Goal: Contribute content: Contribute content

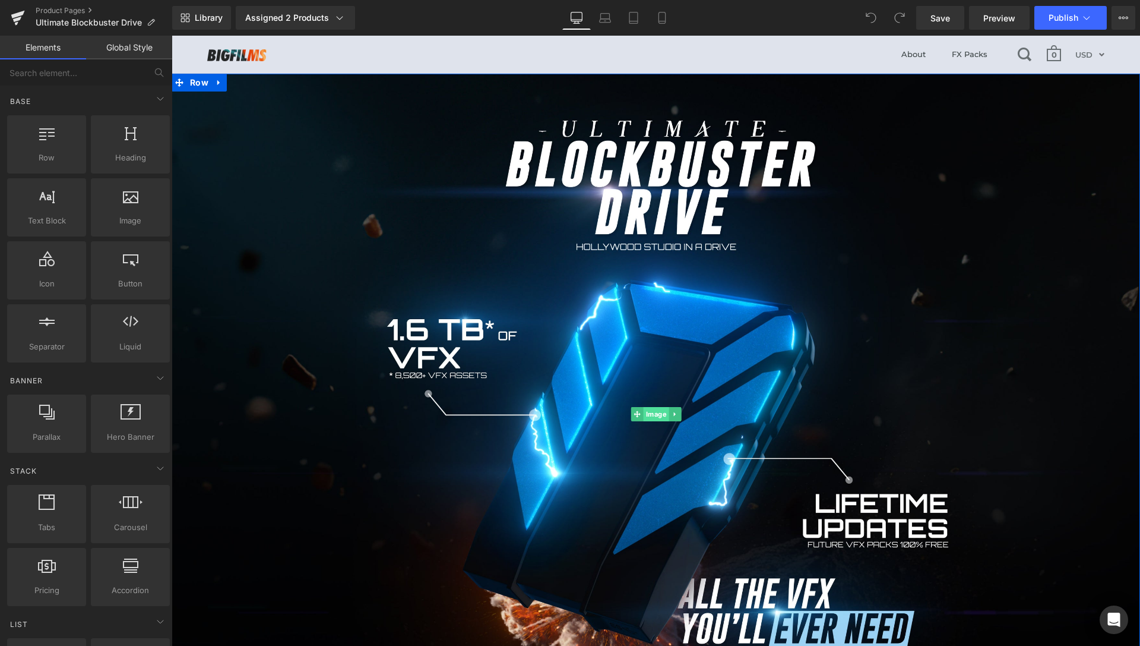
click at [651, 415] on span "Image" at bounding box center [656, 414] width 26 height 14
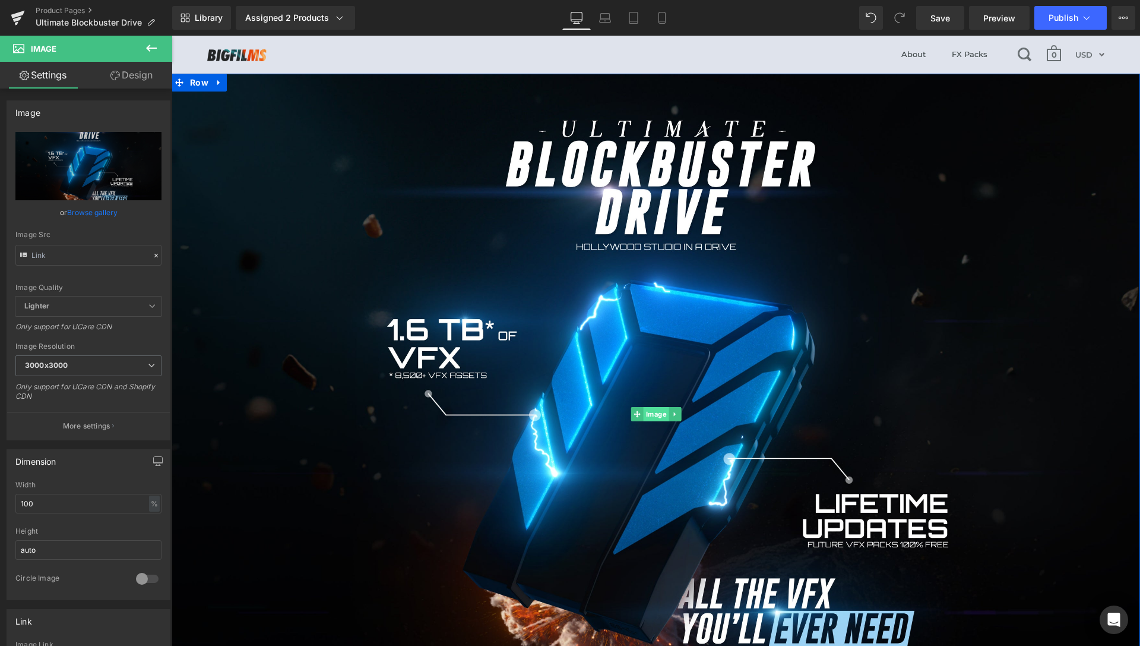
click at [649, 409] on span "Image" at bounding box center [656, 414] width 26 height 14
click at [98, 259] on input "text" at bounding box center [88, 255] width 146 height 21
paste input "1.jpg?v=1756021829"
type input "[URL][DOMAIN_NAME]"
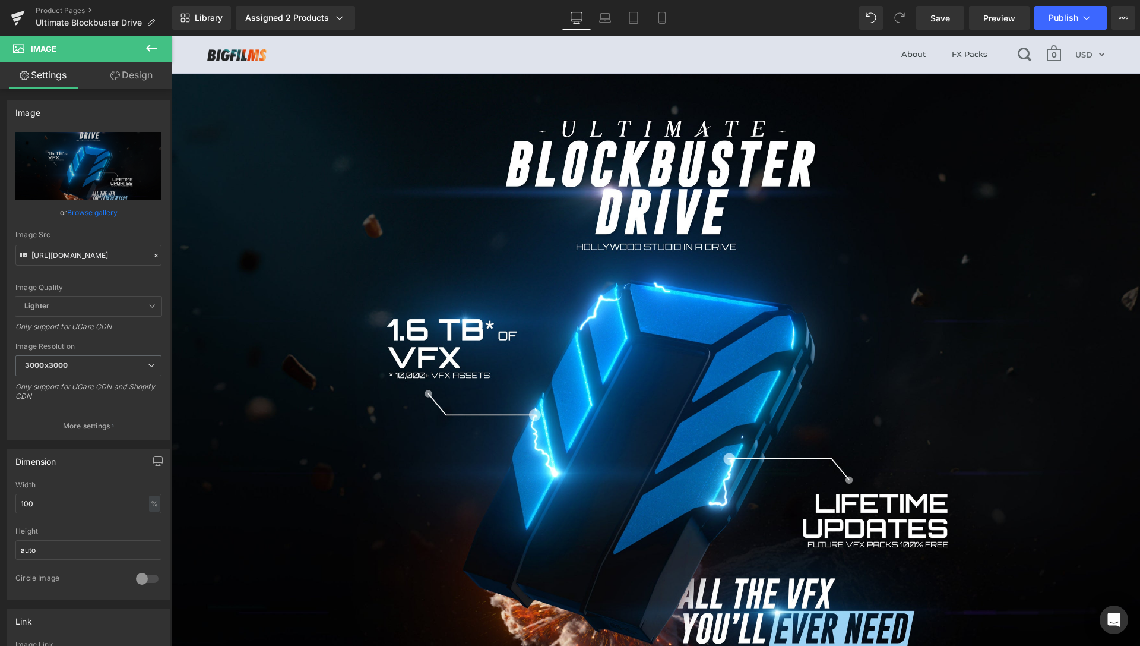
click at [729, 60] on header "About FX Packs 0 Currency AUD FJD NGN NZD PGK SBD TOP USD VUV WST XOF XPF USD" at bounding box center [656, 55] width 969 height 38
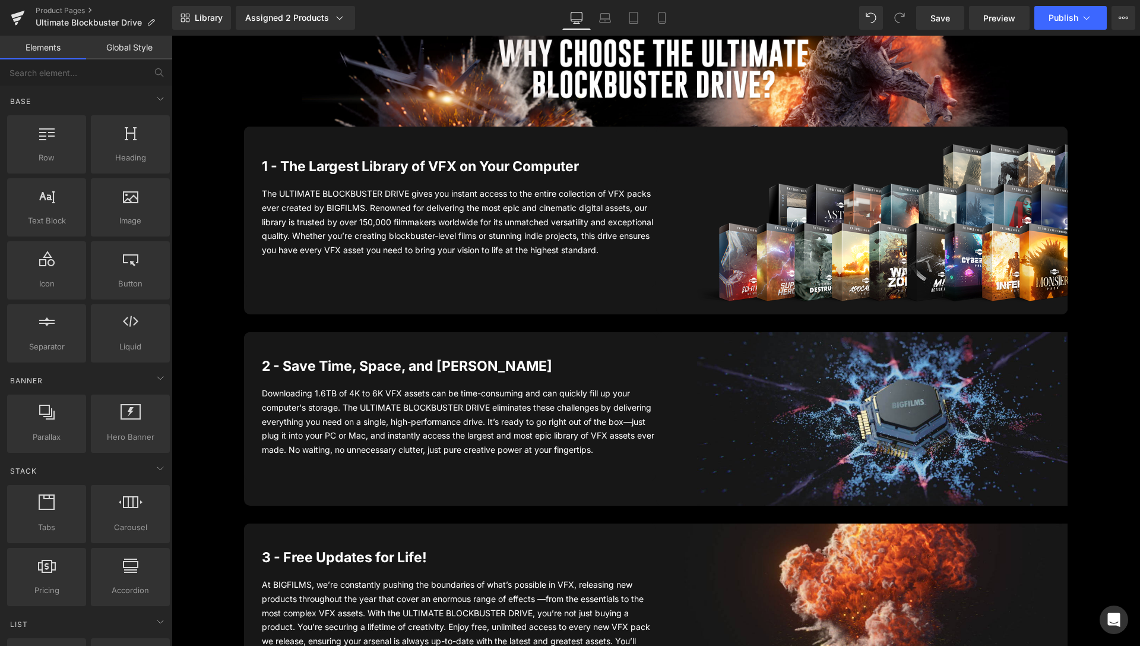
scroll to position [1053, 0]
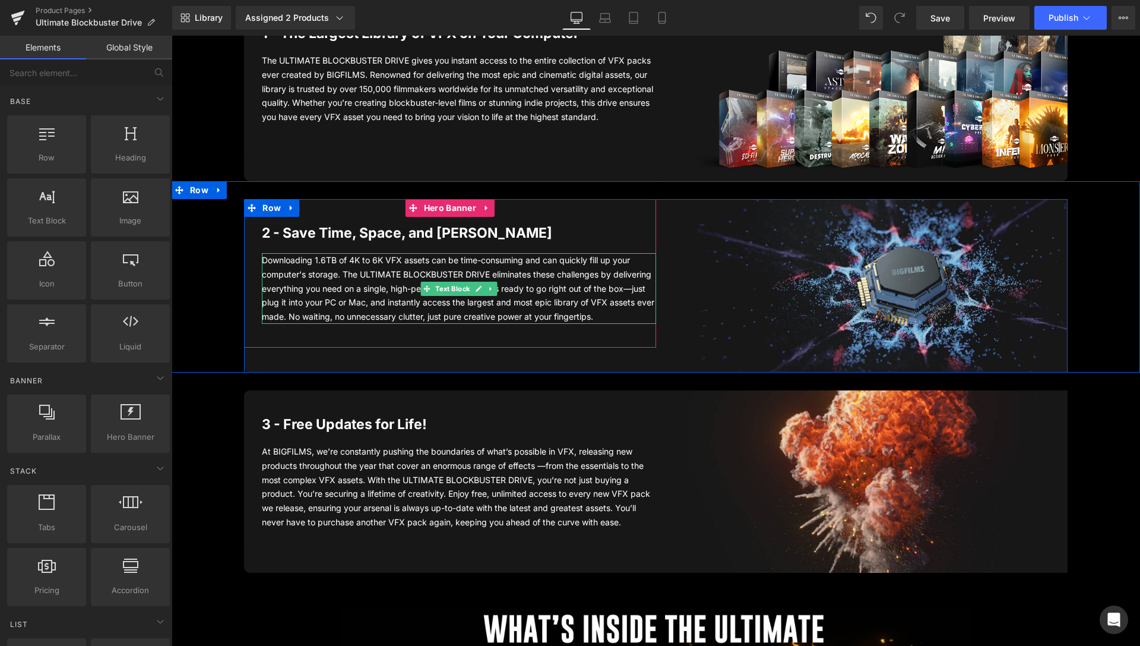
click at [540, 287] on div "Downloading 1.6TB of 4K to 6K VFX assets can be time-consuming and can quickly …" at bounding box center [459, 288] width 394 height 71
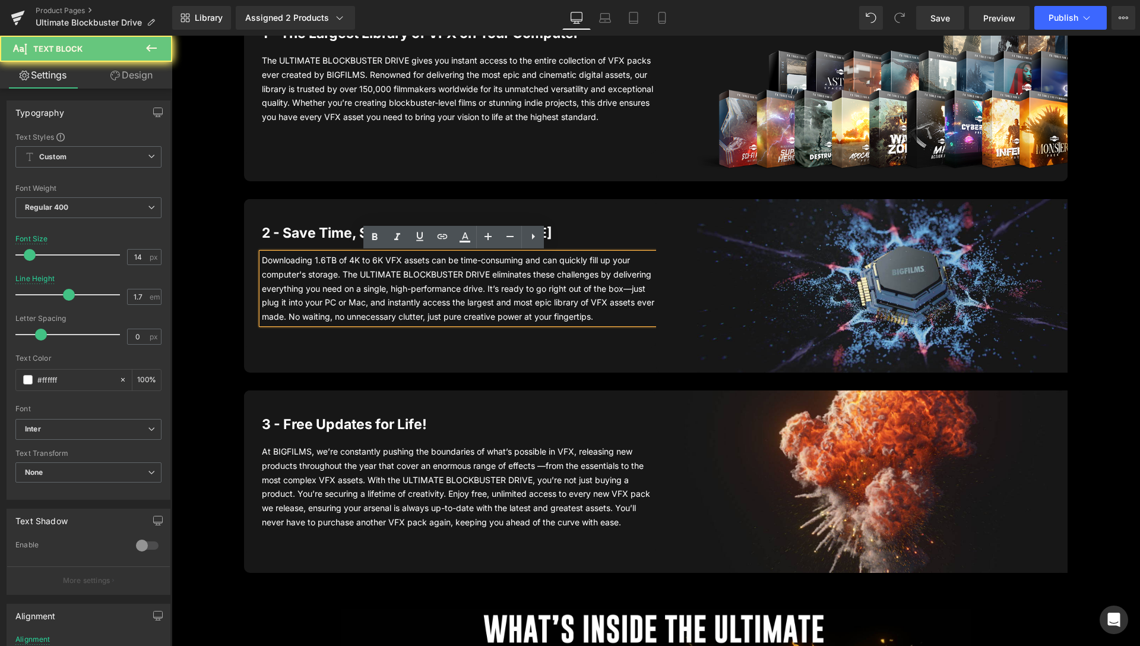
click at [610, 290] on div "Downloading 1.6TB of 4K to 6K VFX assets can be time-consuming and can quickly …" at bounding box center [459, 288] width 394 height 71
click at [625, 287] on div "Downloading 1.6TB of 4K to 6K VFX assets can be time-consuming and can quickly …" at bounding box center [459, 288] width 394 height 71
click at [521, 289] on div "Downloading 1.6TB of 4K to 6K VFX assets can be time-consuming and can quickly …" at bounding box center [459, 288] width 394 height 71
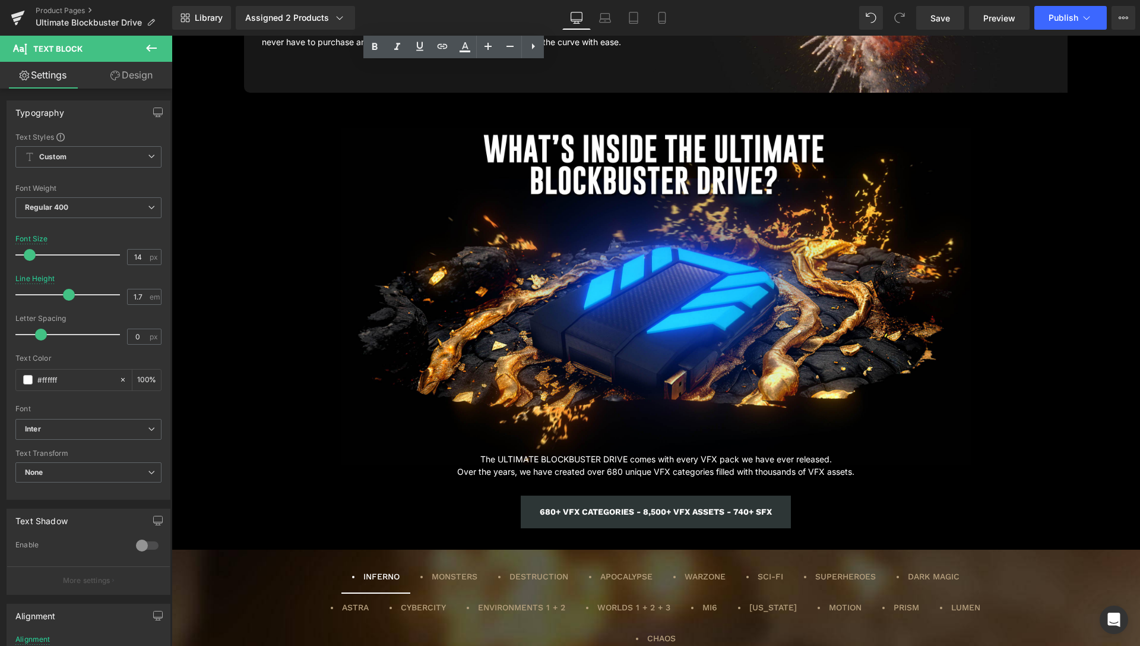
scroll to position [1753, 0]
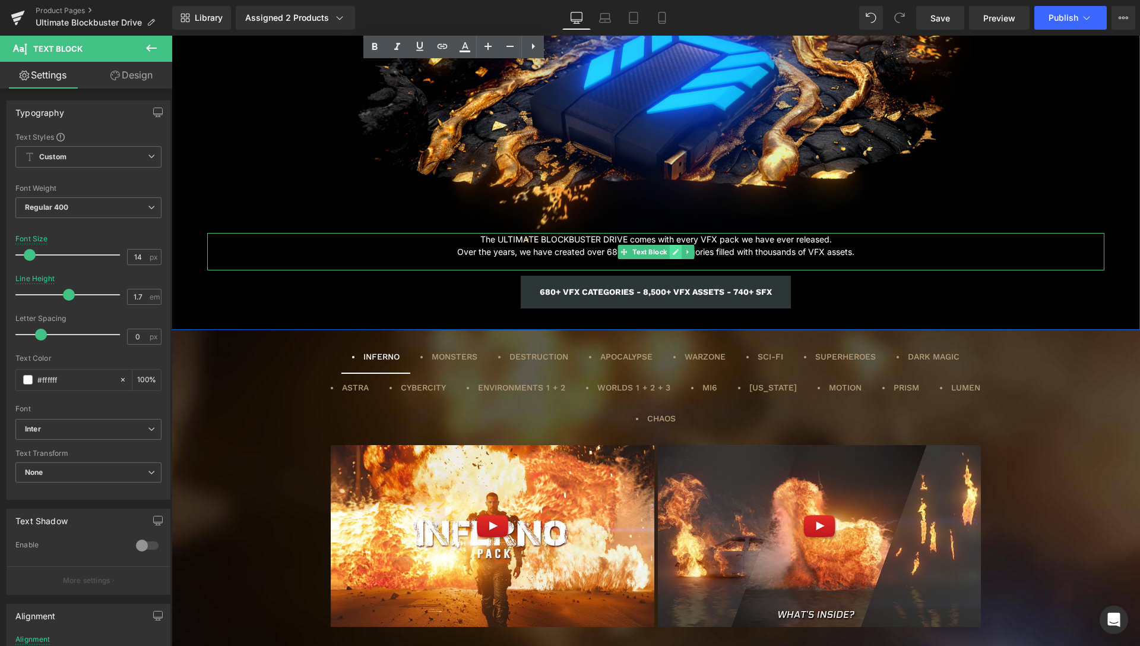
click at [672, 252] on icon at bounding box center [675, 251] width 7 height 7
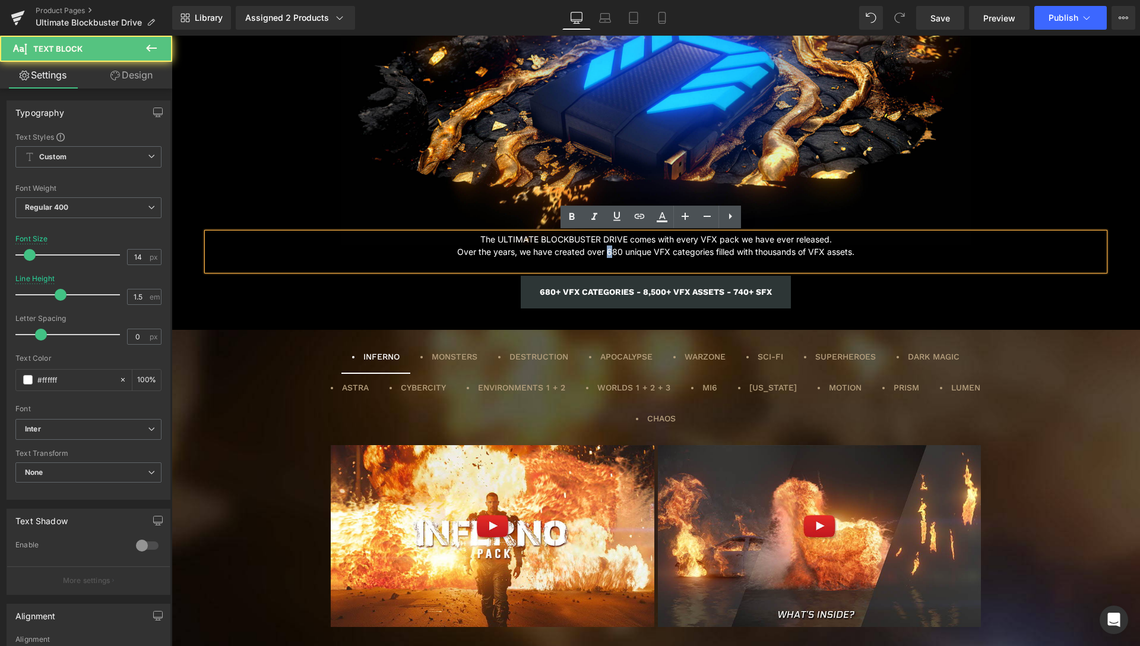
click at [605, 249] on p "The ULTIMATE BLOCKBUSTER DRIVE comes with every VFX pack we have ever released.…" at bounding box center [655, 245] width 897 height 25
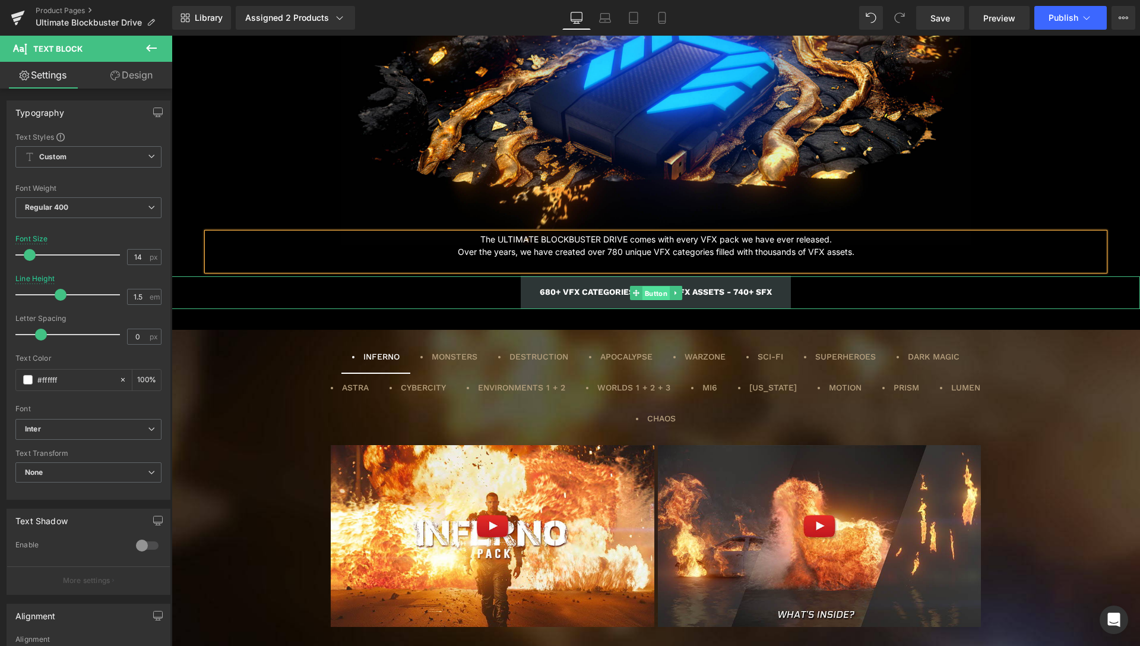
click at [642, 293] on span "Button" at bounding box center [655, 293] width 27 height 14
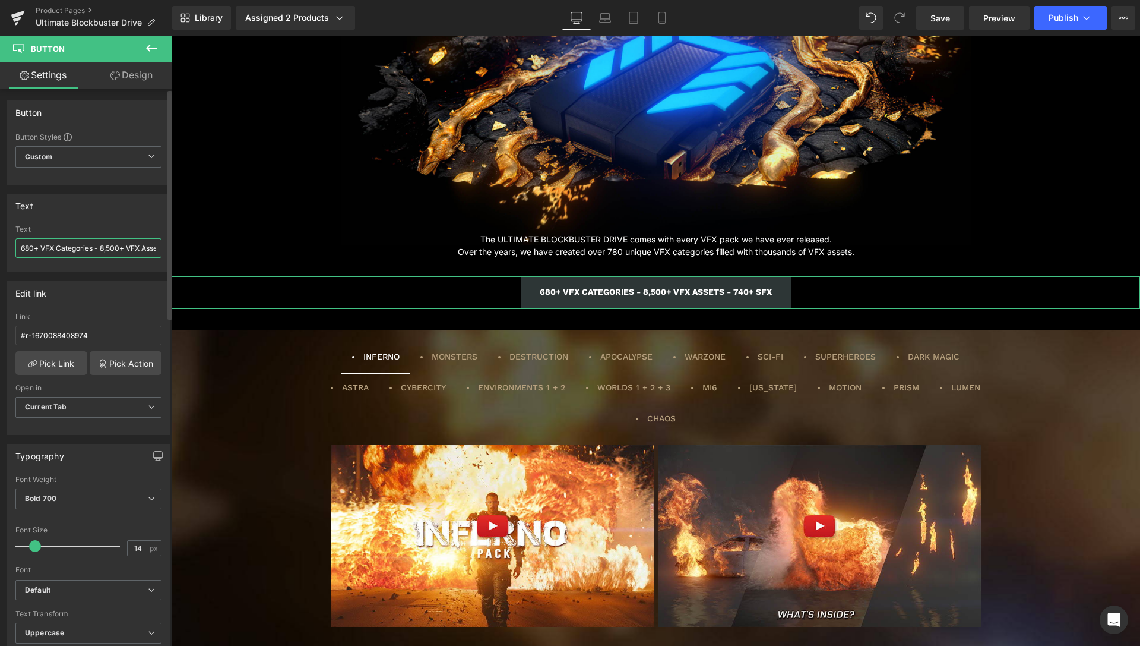
click at [20, 242] on input "680+ VFX Categories - 8,500+ VFX Assets - 740+ SFX" at bounding box center [88, 248] width 146 height 20
drag, startPoint x: 102, startPoint y: 246, endPoint x: 110, endPoint y: 250, distance: 8.8
click at [110, 250] on input "780+ VFX Categories - 8,500+ VFX Assets - 740+ SFX" at bounding box center [88, 248] width 146 height 20
type input "780+ VFX Categories - 10,000+ VFX Assets - 740+ SFX"
click at [128, 223] on div "Text 680+ VFX Categories - 8,500+ VFX Assets - 740+ SFX Text 780+ VFX Categorie…" at bounding box center [89, 233] width 164 height 78
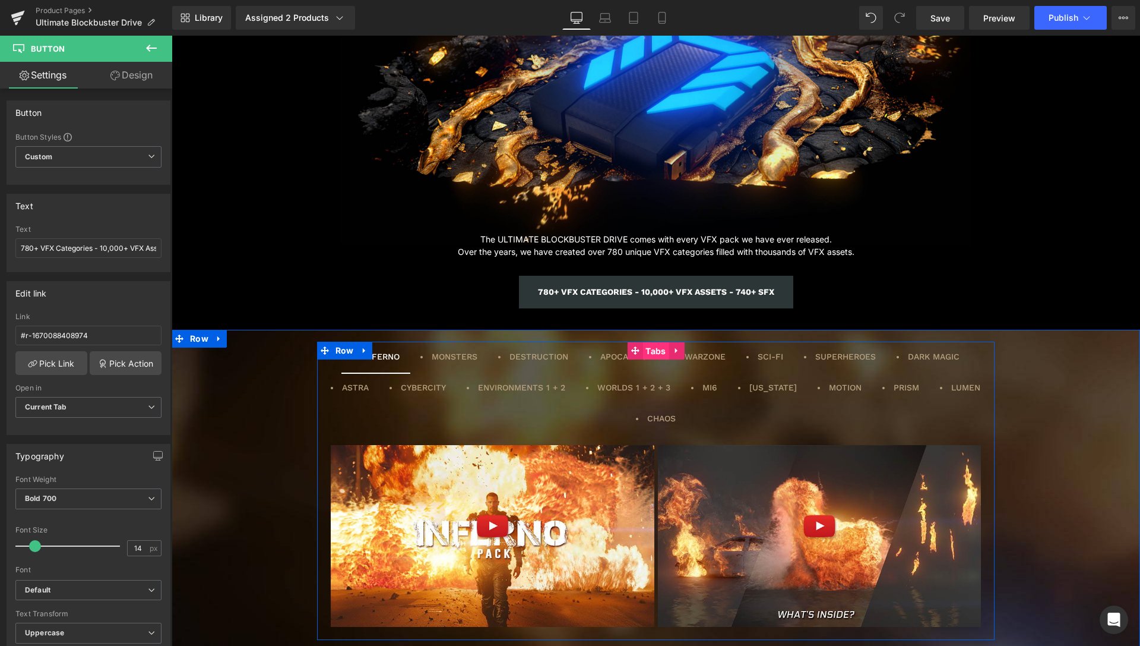
click at [649, 351] on span "Tabs" at bounding box center [656, 351] width 26 height 18
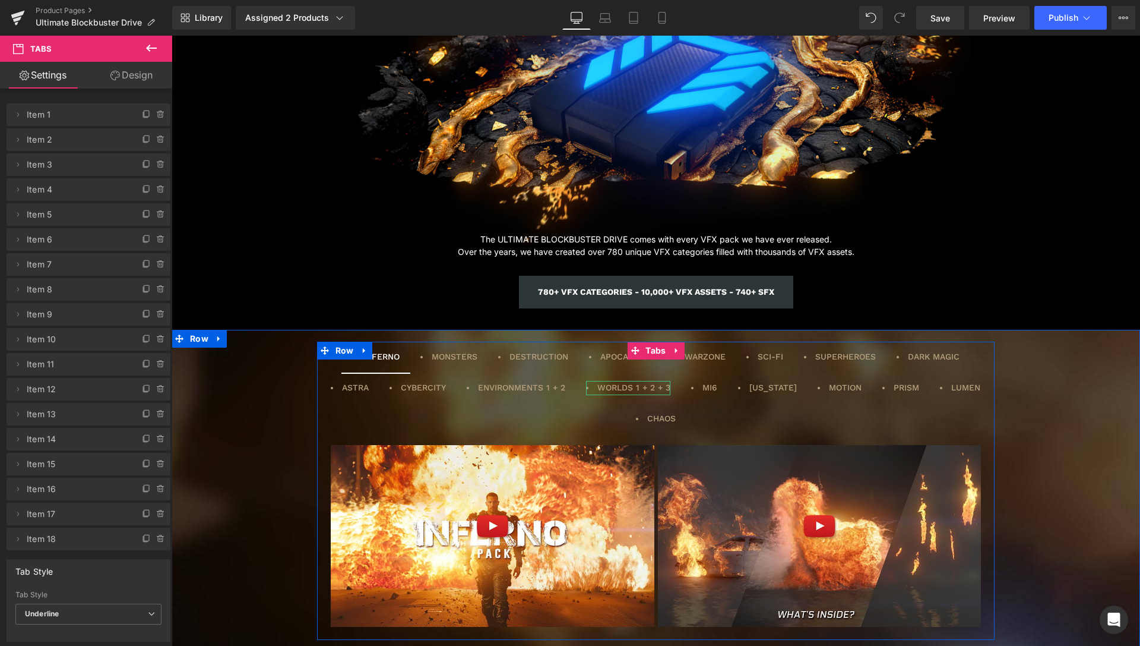
click at [589, 385] on li "WORLDS 1 + 2 + 3" at bounding box center [628, 388] width 84 height 14
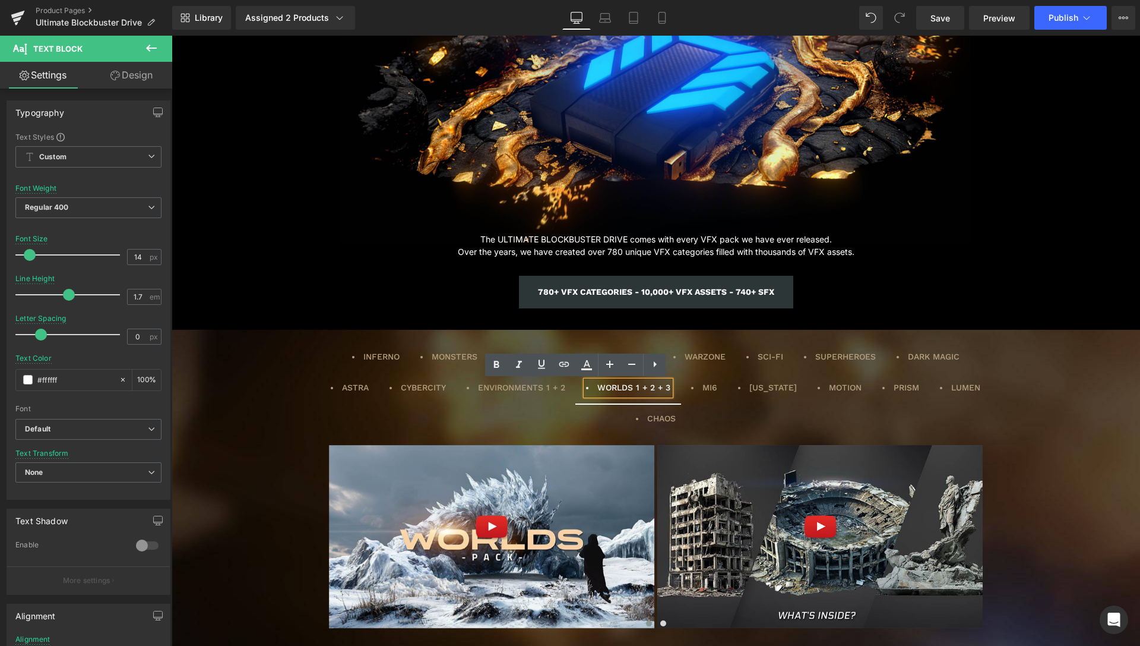
click at [645, 340] on div "INFERNO Text Block MONSTERS Text Block DESTRUCTION Text Block APOCALYPSE Text B…" at bounding box center [656, 519] width 969 height 378
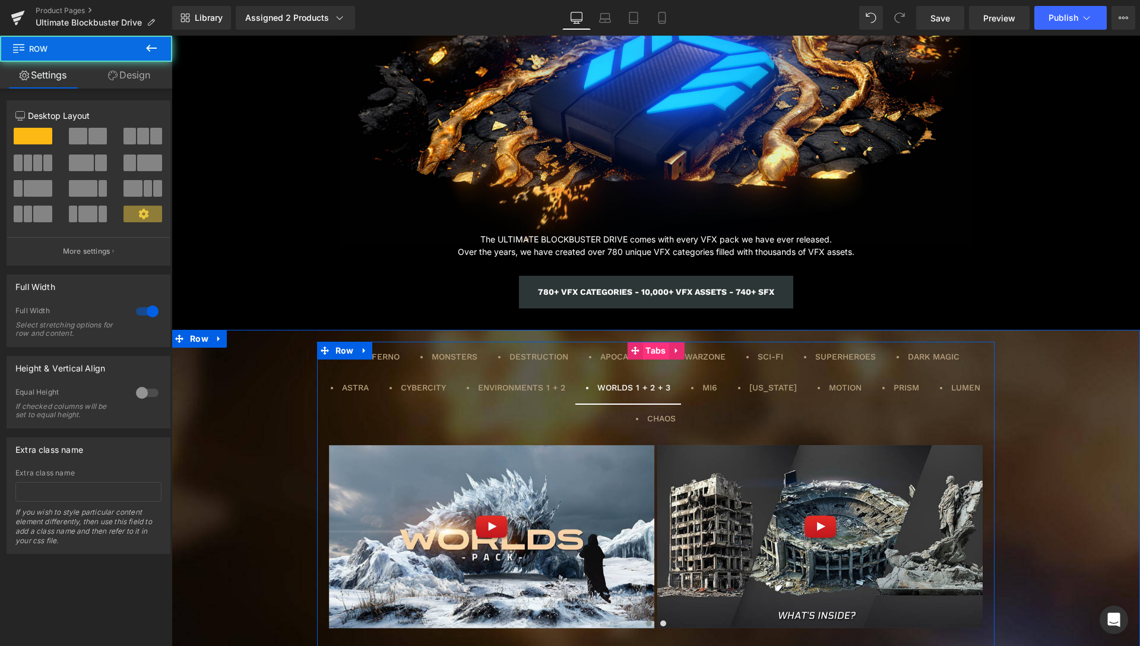
click at [654, 346] on span "Tabs" at bounding box center [656, 350] width 26 height 18
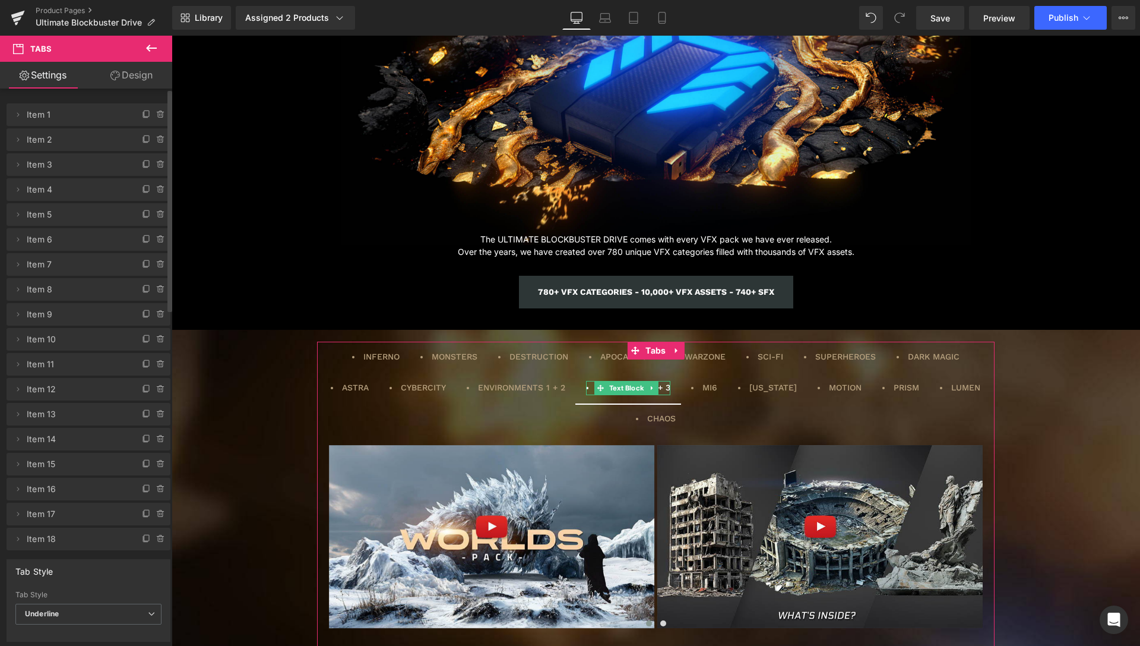
click at [65, 387] on span "Item 12" at bounding box center [77, 389] width 100 height 23
click at [144, 387] on icon at bounding box center [146, 388] width 5 height 6
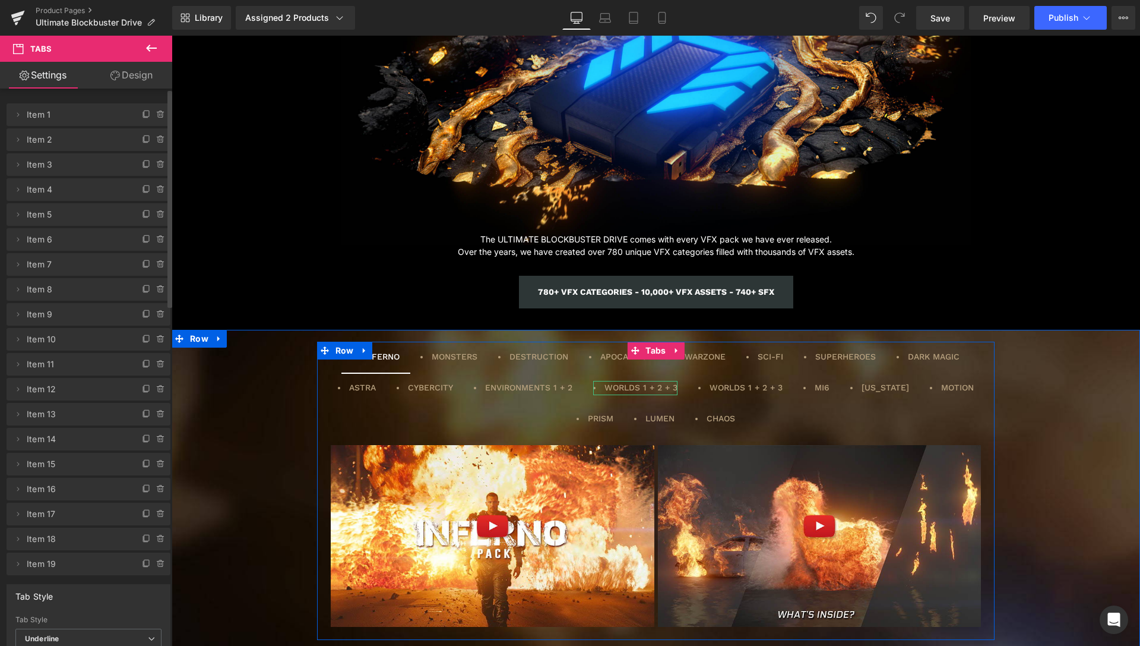
click at [593, 387] on li "WORLDS 1 + 2 + 3" at bounding box center [635, 388] width 84 height 14
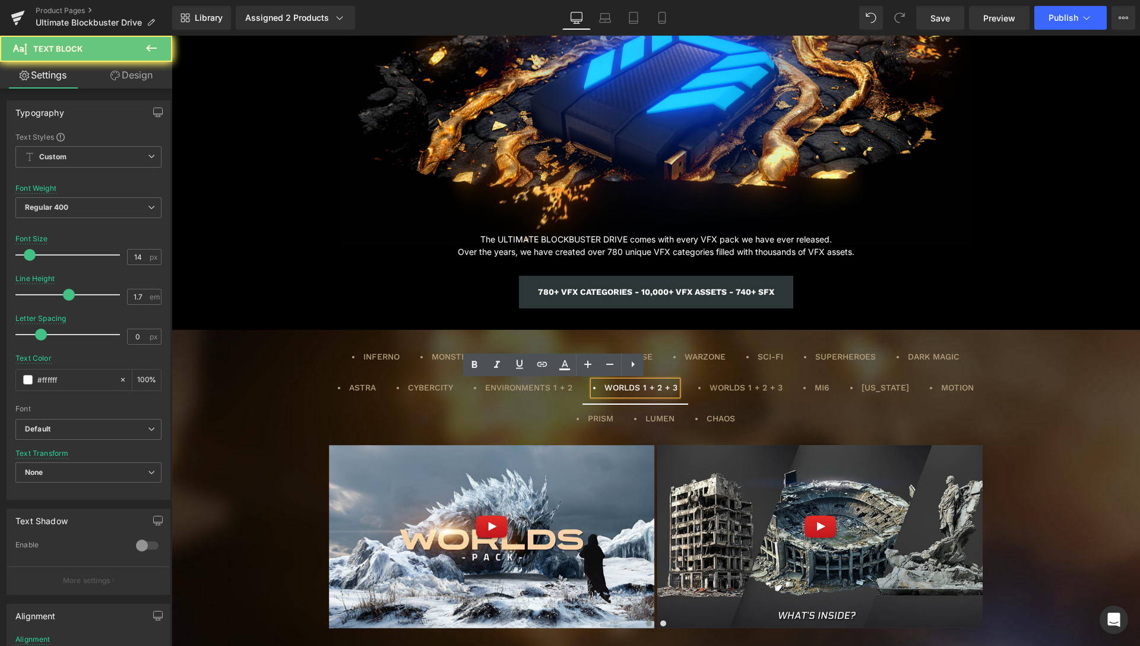
click at [593, 387] on li "WORLDS 1 + 2 + 3" at bounding box center [635, 388] width 84 height 14
drag, startPoint x: 559, startPoint y: 384, endPoint x: 593, endPoint y: 386, distance: 33.9
click at [593, 386] on li "WORLDS 1 + 2 + 3" at bounding box center [635, 388] width 84 height 14
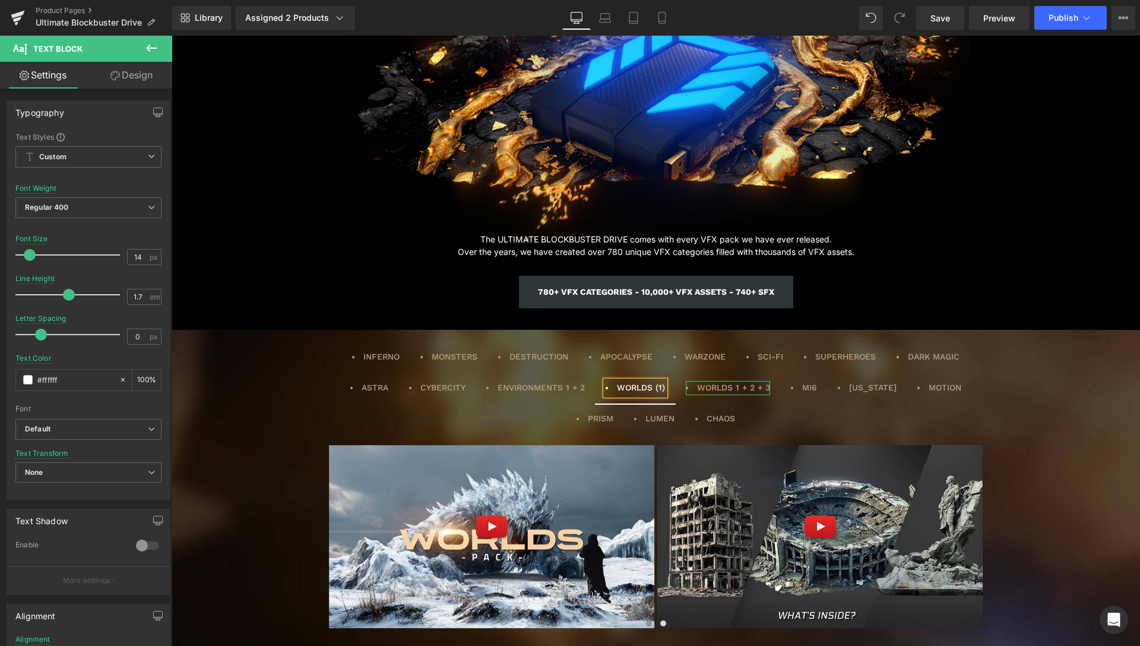
click at [686, 385] on li "WORLDS 1 + 2 + 3" at bounding box center [728, 388] width 84 height 14
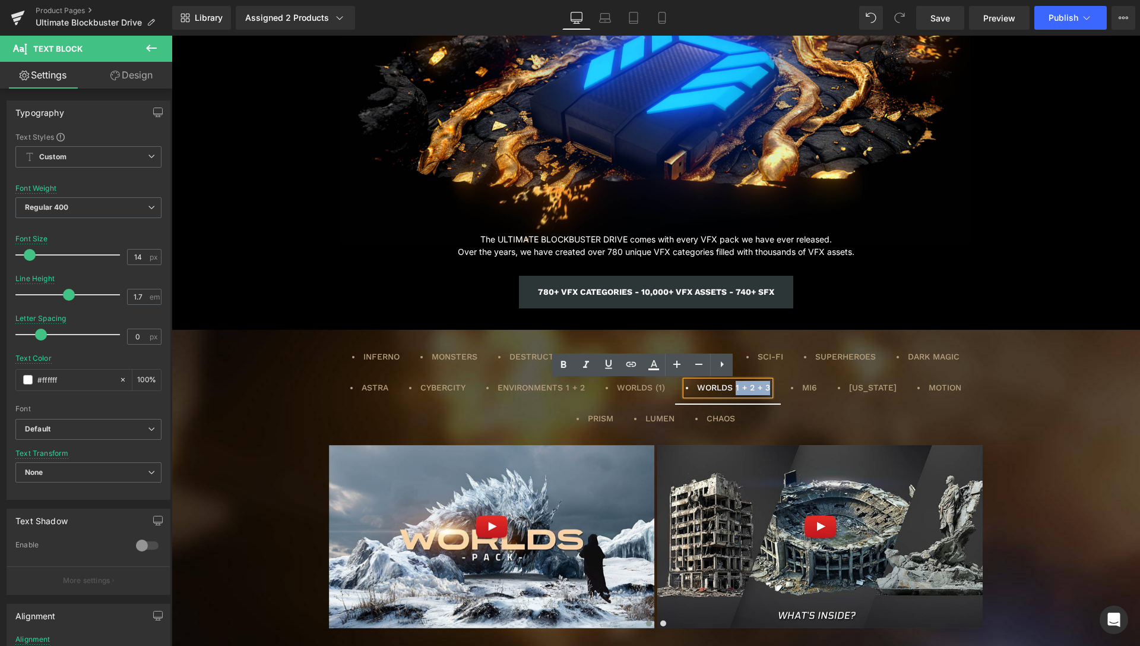
drag, startPoint x: 649, startPoint y: 385, endPoint x: 685, endPoint y: 386, distance: 36.2
click at [686, 386] on div "WORLDS 1 + 2 + 3" at bounding box center [728, 388] width 84 height 14
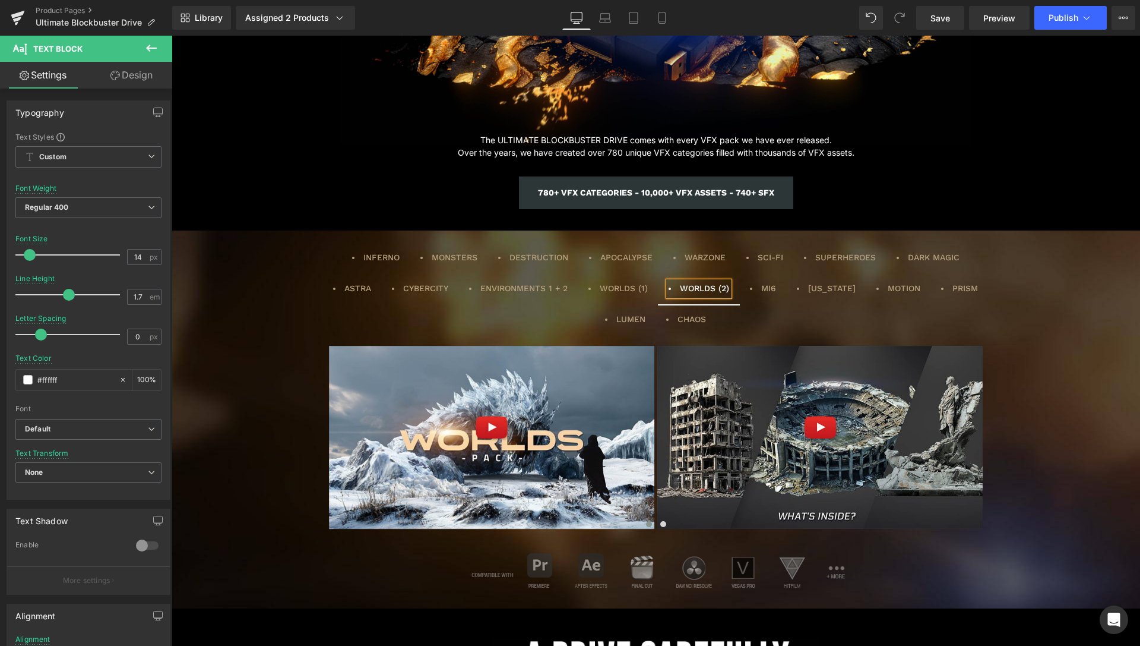
scroll to position [1874, 0]
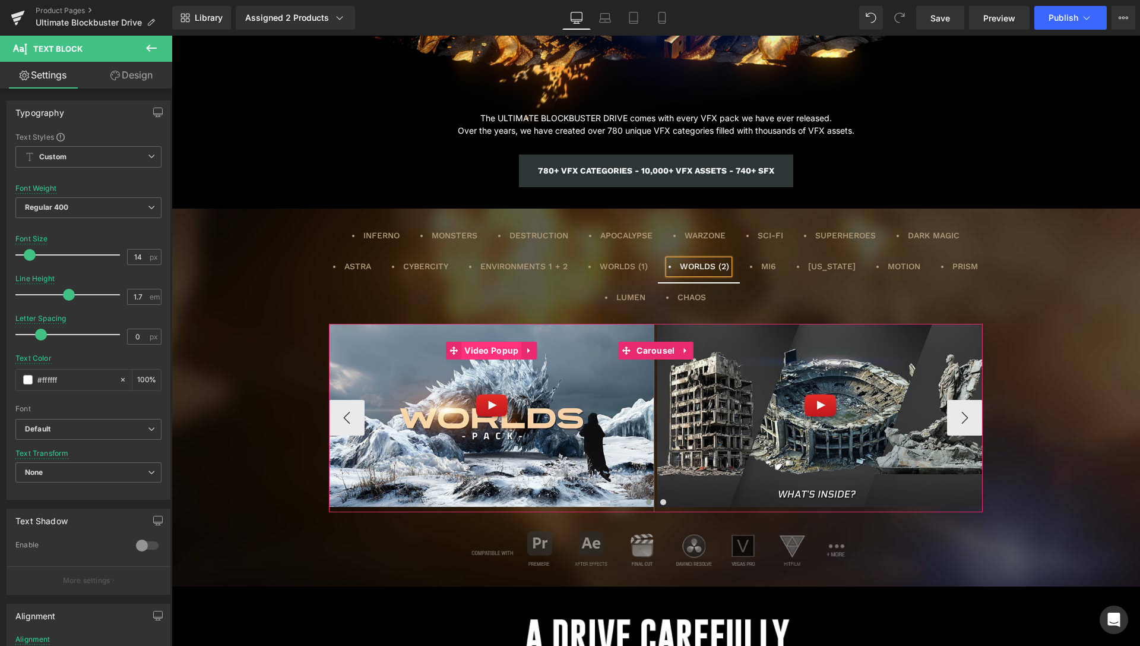
click at [487, 350] on span "Video Popup" at bounding box center [491, 350] width 60 height 18
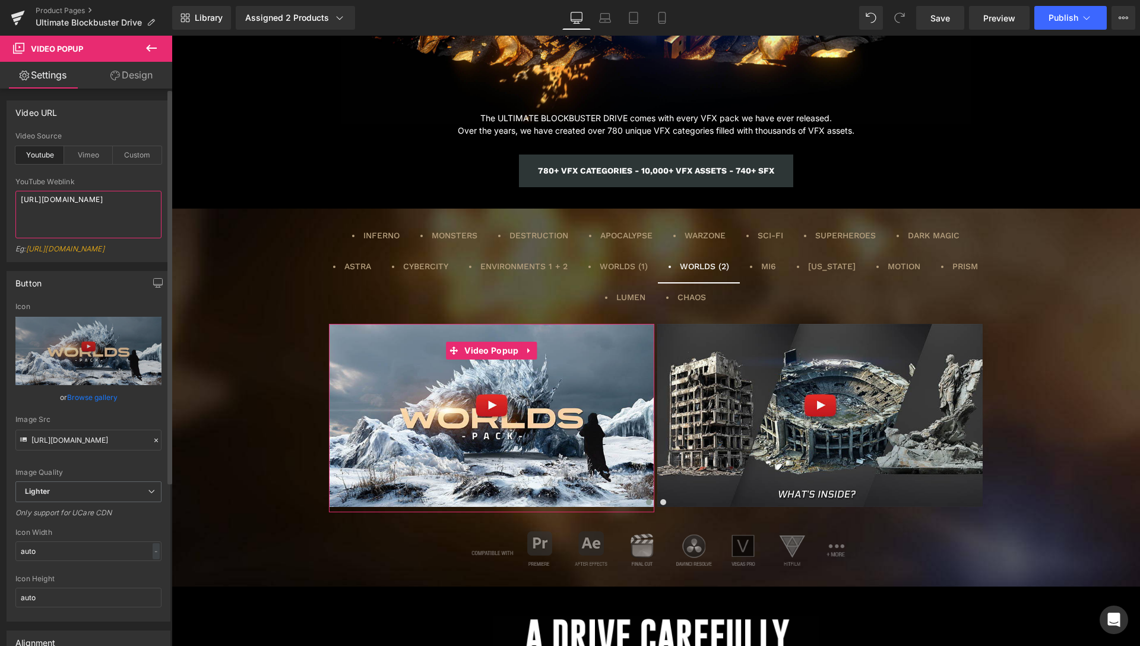
drag, startPoint x: 129, startPoint y: 212, endPoint x: 0, endPoint y: 192, distance: 130.4
click at [15, 192] on textarea "[URL][DOMAIN_NAME]" at bounding box center [88, 215] width 146 height 48
paste textarea "Vso49DiPyYg?si=KRdDjLIoGAov3Ldf"
click at [131, 210] on textarea "[URL][DOMAIN_NAME]" at bounding box center [88, 215] width 146 height 48
type textarea "[URL][DOMAIN_NAME]"
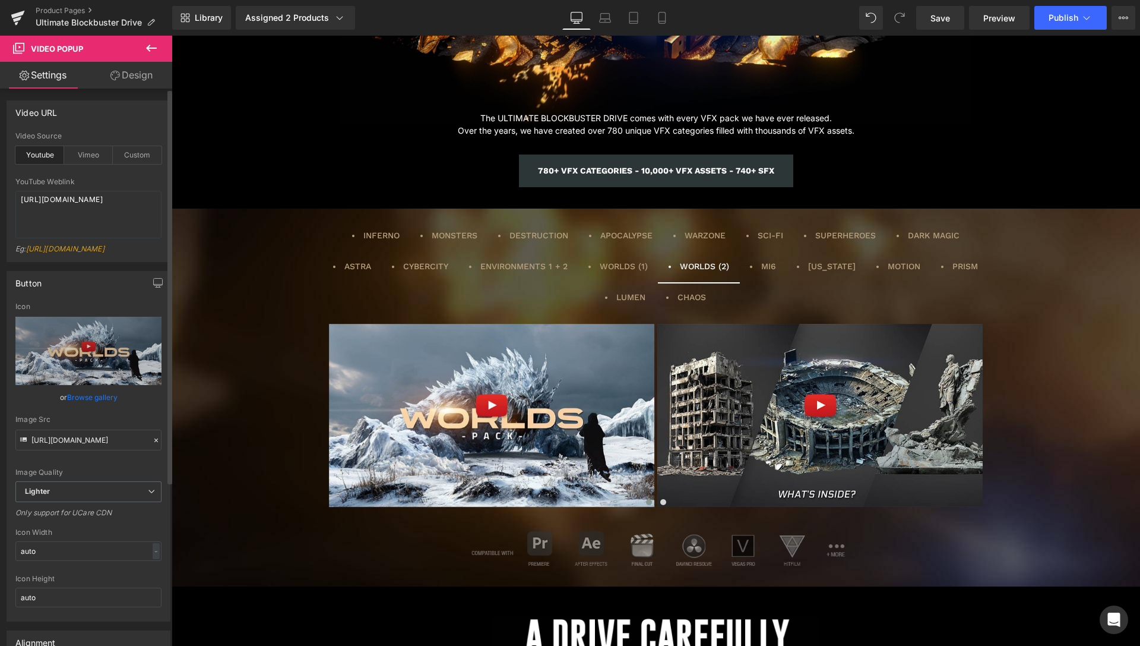
click at [156, 212] on div "youtube Video Source Youtube Vimeo Custom YouTube Weblink [URL][DOMAIN_NAME] Eg…" at bounding box center [88, 196] width 163 height 129
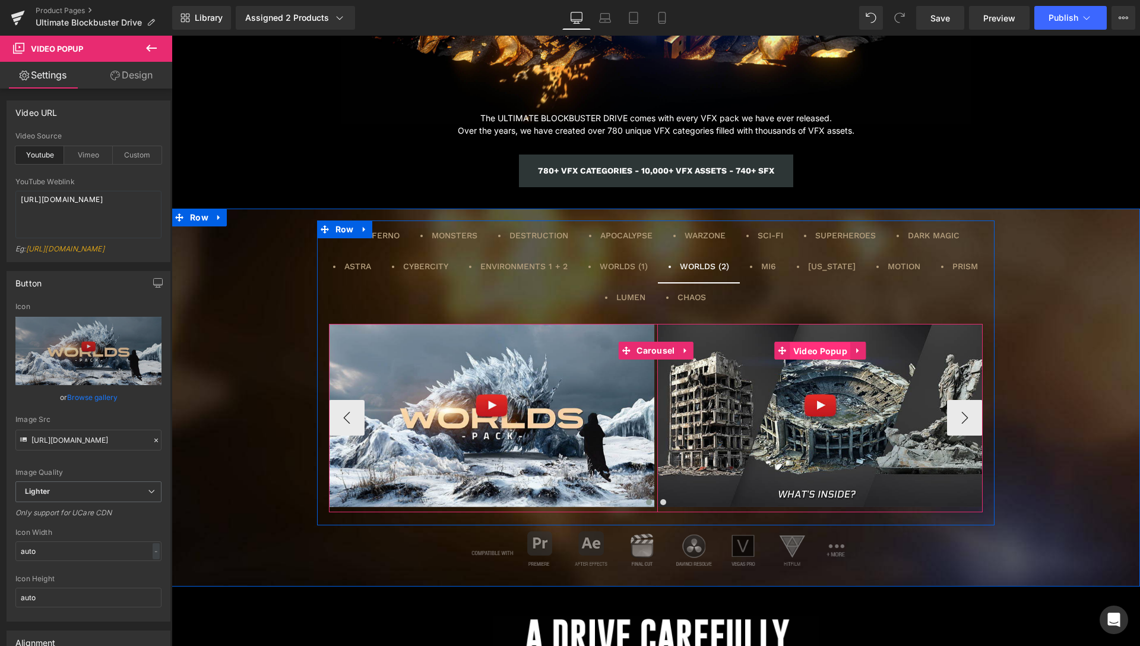
click at [805, 348] on span "Video Popup" at bounding box center [820, 351] width 60 height 18
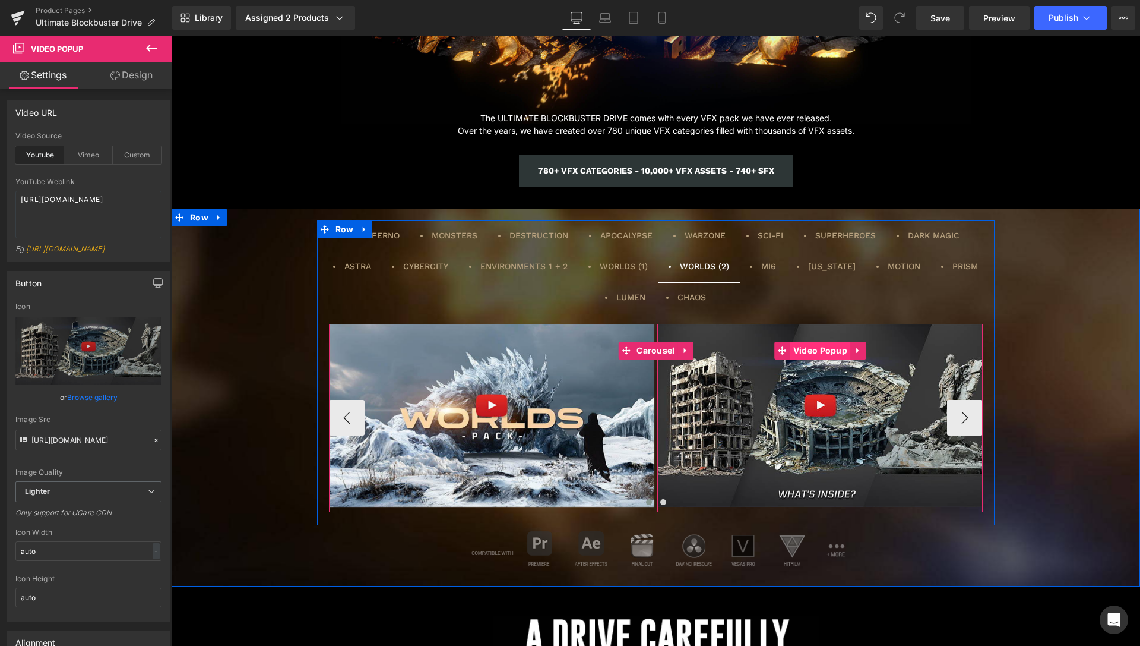
click at [823, 347] on span "Video Popup" at bounding box center [820, 350] width 60 height 18
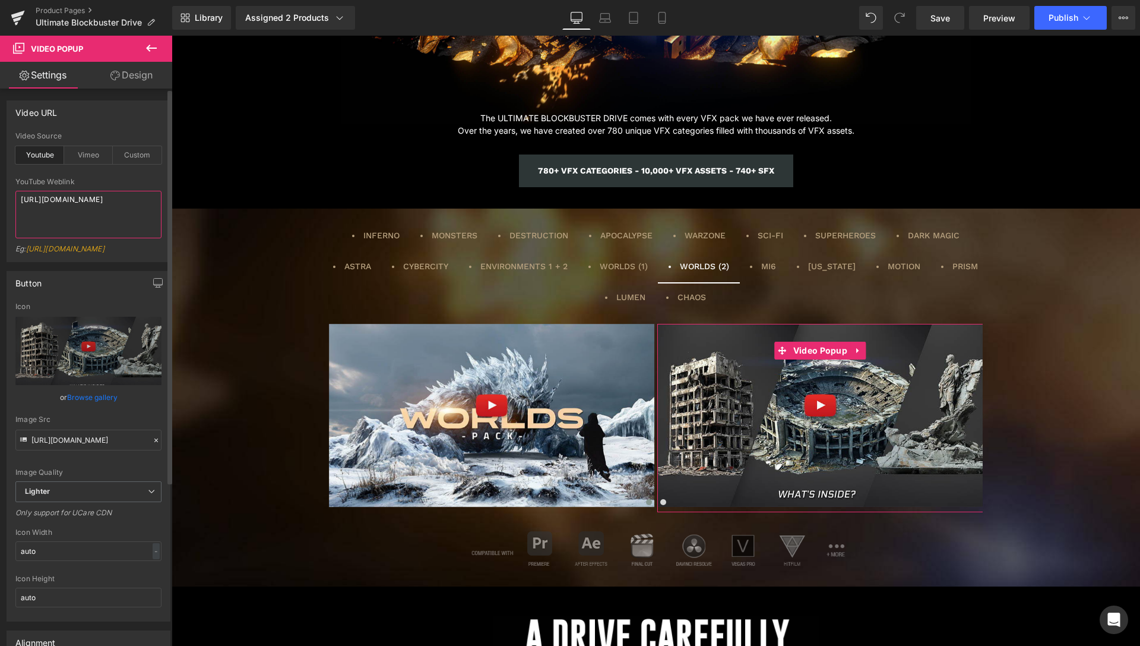
drag, startPoint x: 103, startPoint y: 216, endPoint x: 0, endPoint y: 176, distance: 110.5
click at [15, 191] on textarea "[URL][DOMAIN_NAME]" at bounding box center [88, 215] width 146 height 48
paste textarea "Y2OwIUABjaA?si=YwzeijhlnIfKfFDf"
click at [102, 208] on textarea "[URL][DOMAIN_NAME]" at bounding box center [88, 215] width 146 height 48
type textarea "[URL][DOMAIN_NAME]"
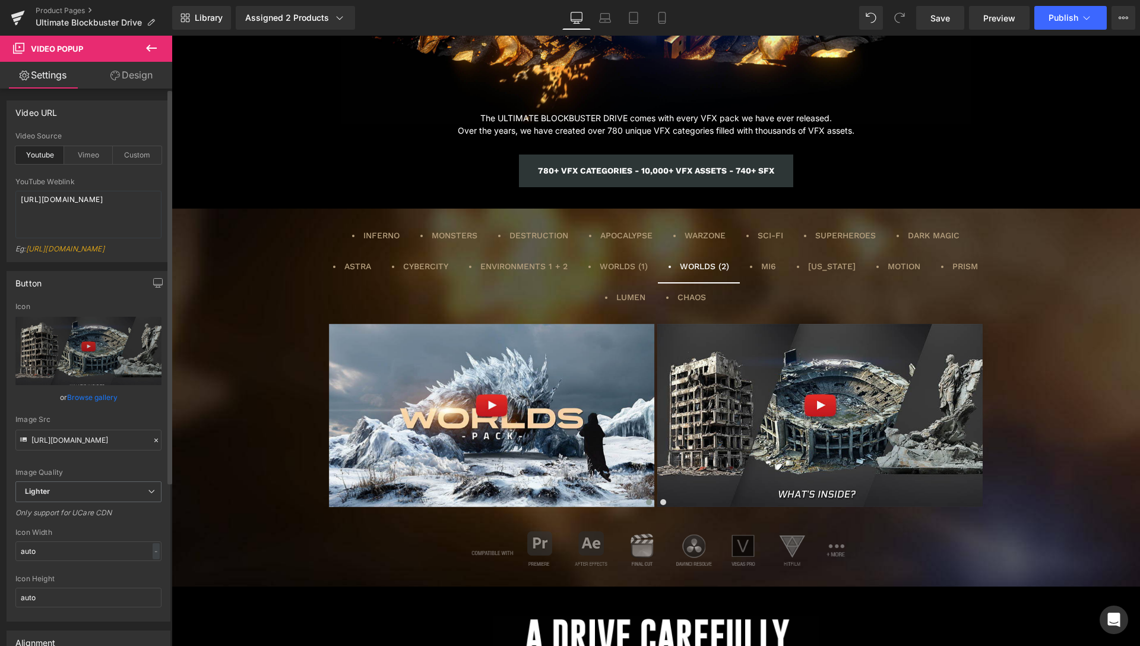
click at [157, 194] on div "youtube Video Source Youtube Vimeo Custom YouTube Weblink [URL][DOMAIN_NAME] Eg…" at bounding box center [88, 196] width 163 height 129
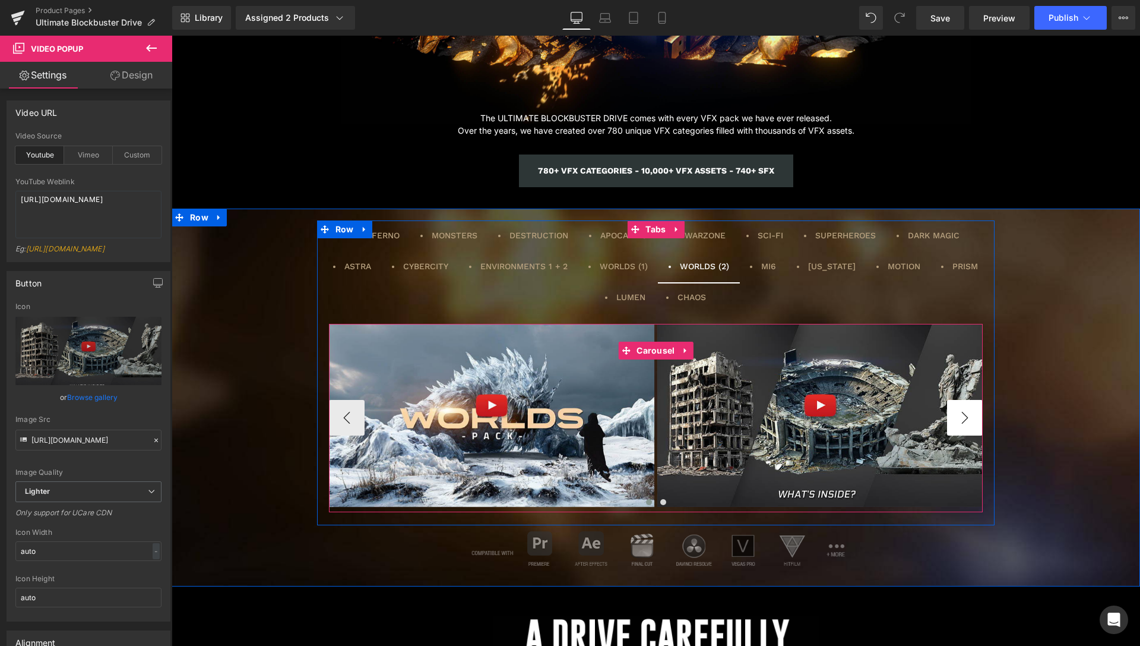
click at [962, 420] on button "›" at bounding box center [965, 418] width 36 height 36
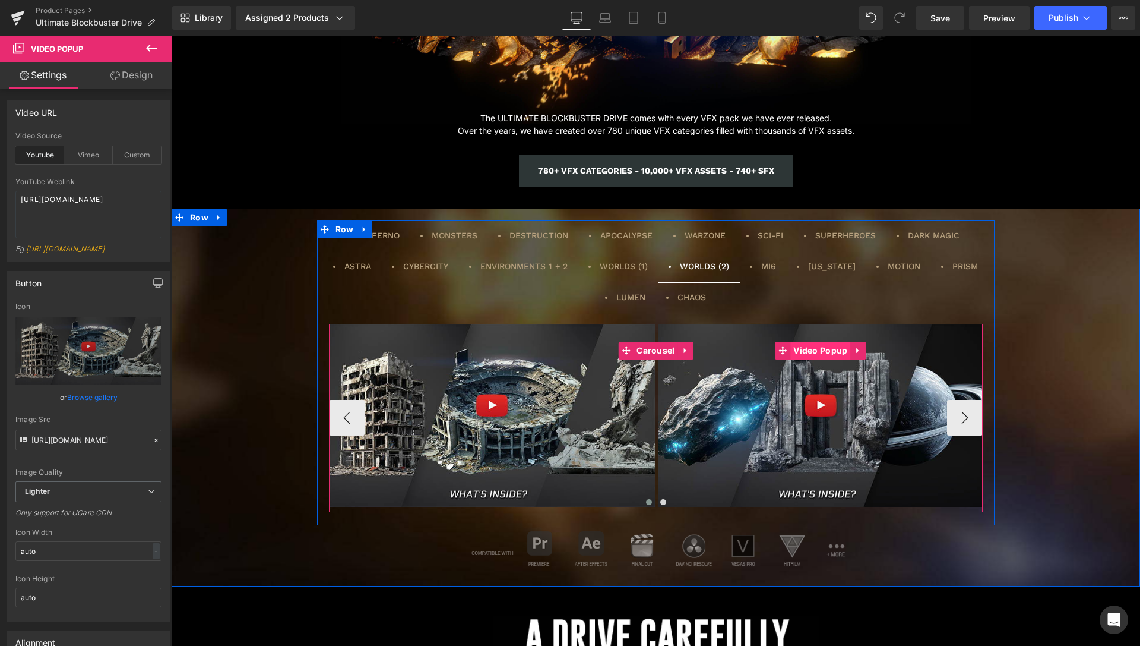
click at [814, 349] on span "Video Popup" at bounding box center [820, 350] width 60 height 18
click at [823, 347] on span "Video Popup" at bounding box center [820, 351] width 60 height 18
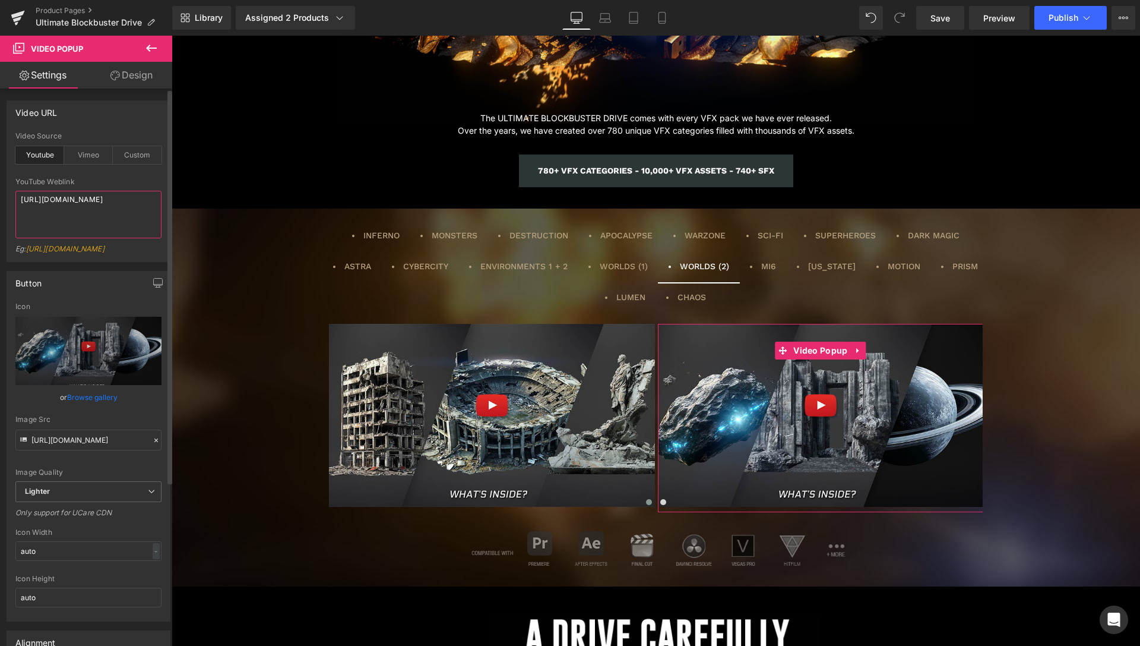
drag, startPoint x: 131, startPoint y: 216, endPoint x: 0, endPoint y: 179, distance: 135.7
click at [15, 191] on textarea "[URL][DOMAIN_NAME]" at bounding box center [88, 215] width 146 height 48
paste textarea "pm0_iaczgd4?si=N1z24AzjnMX-G_JS"
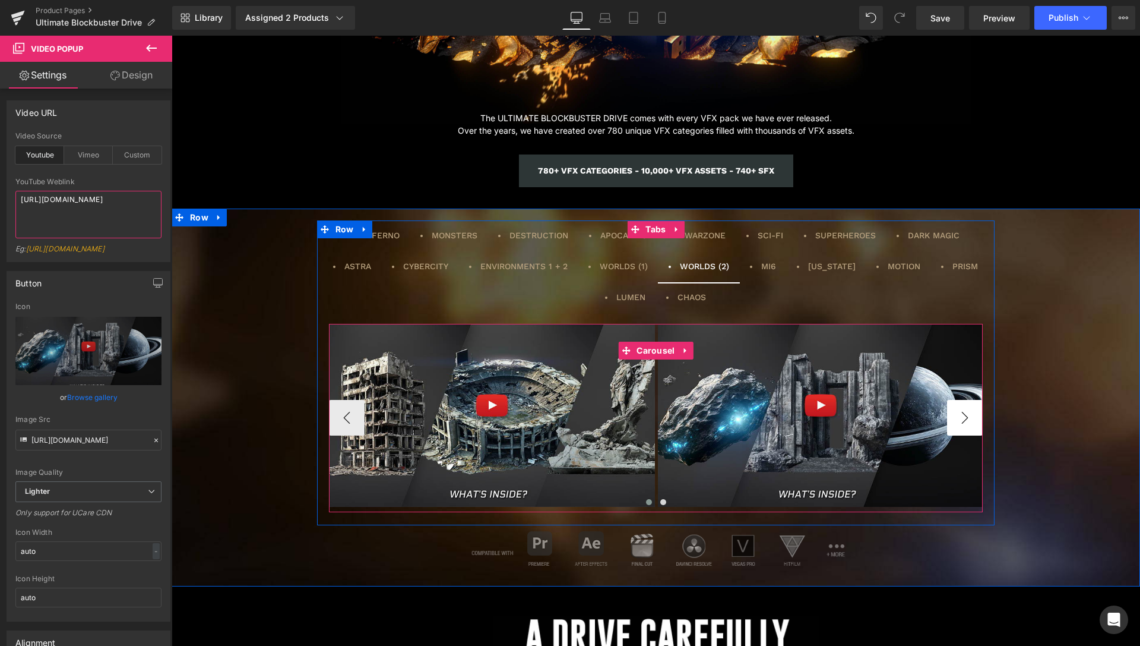
type textarea "[URL][DOMAIN_NAME]"
click at [959, 422] on button "›" at bounding box center [965, 418] width 36 height 36
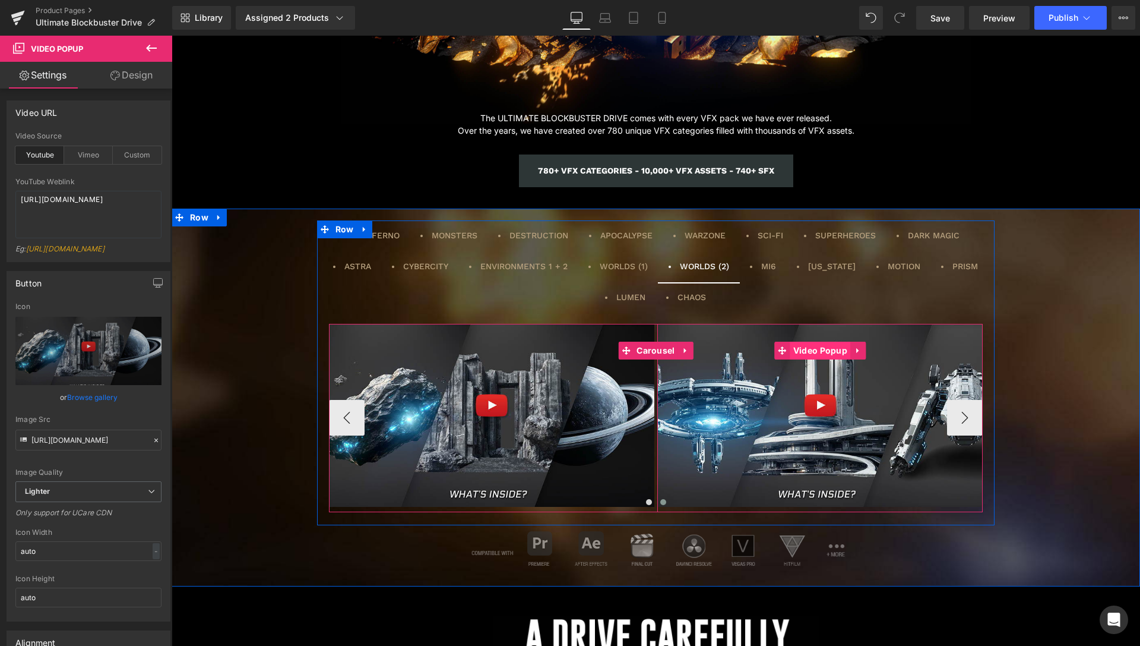
click at [829, 353] on span "Video Popup" at bounding box center [820, 350] width 60 height 18
click at [808, 347] on span "Video Popup" at bounding box center [820, 351] width 60 height 18
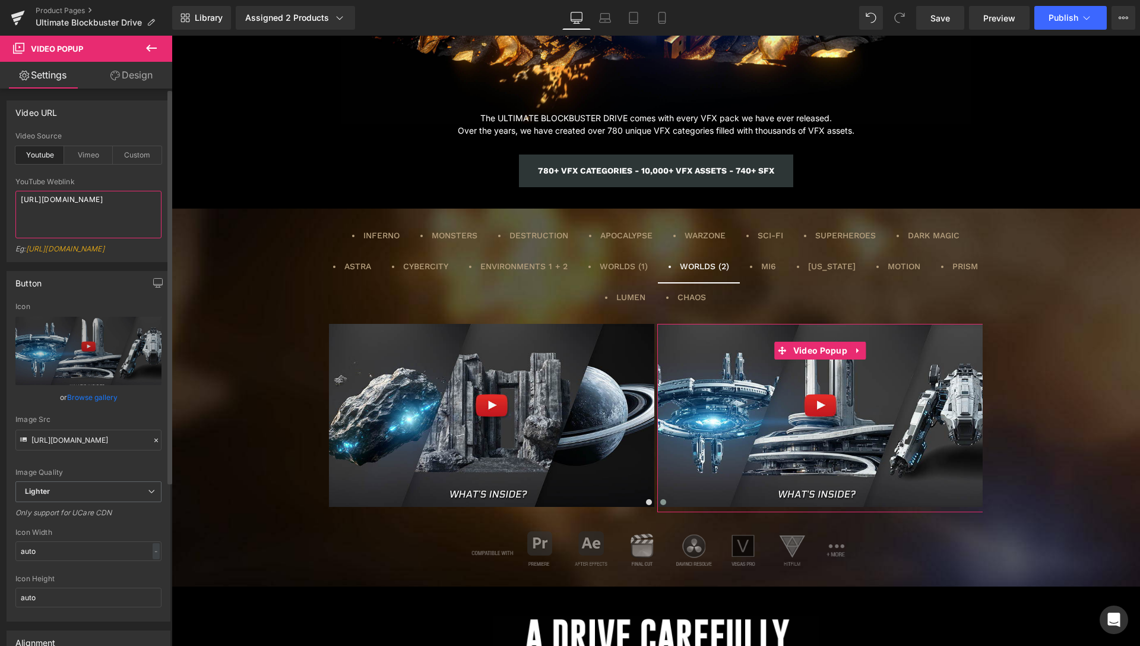
drag, startPoint x: 129, startPoint y: 217, endPoint x: 0, endPoint y: 172, distance: 136.4
click at [15, 191] on textarea "[URL][DOMAIN_NAME]" at bounding box center [88, 215] width 146 height 48
type textarea "[URL][DOMAIN_NAME]"
click at [145, 184] on div "YouTube Weblink" at bounding box center [88, 182] width 146 height 8
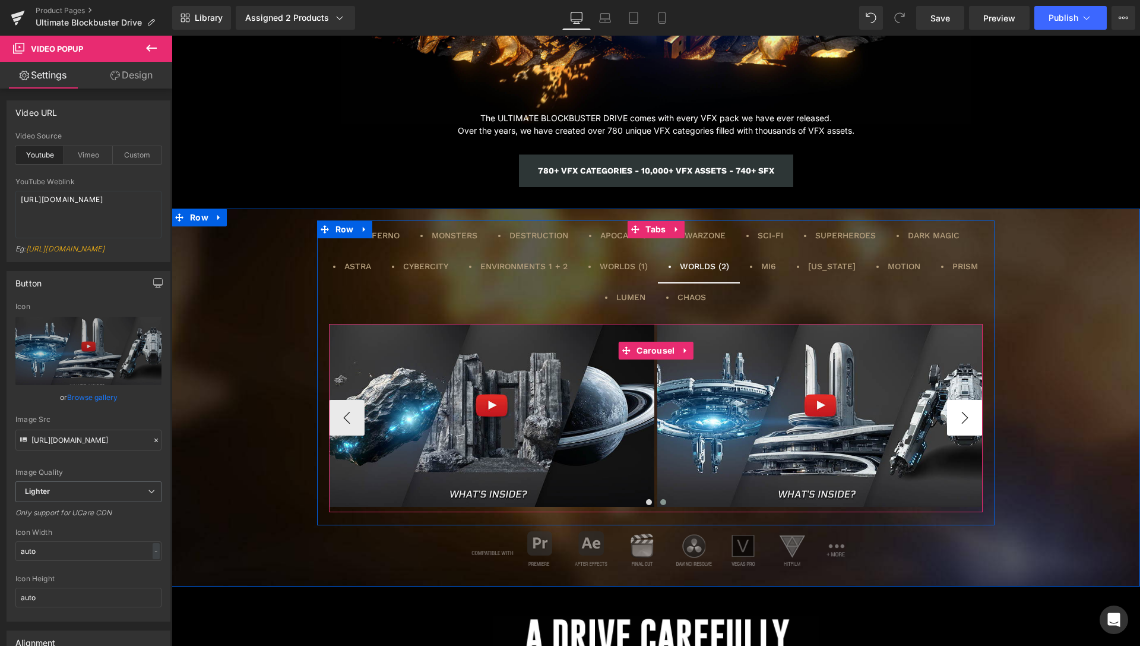
click at [962, 415] on button "›" at bounding box center [965, 418] width 36 height 36
click at [345, 419] on button "‹" at bounding box center [347, 418] width 36 height 36
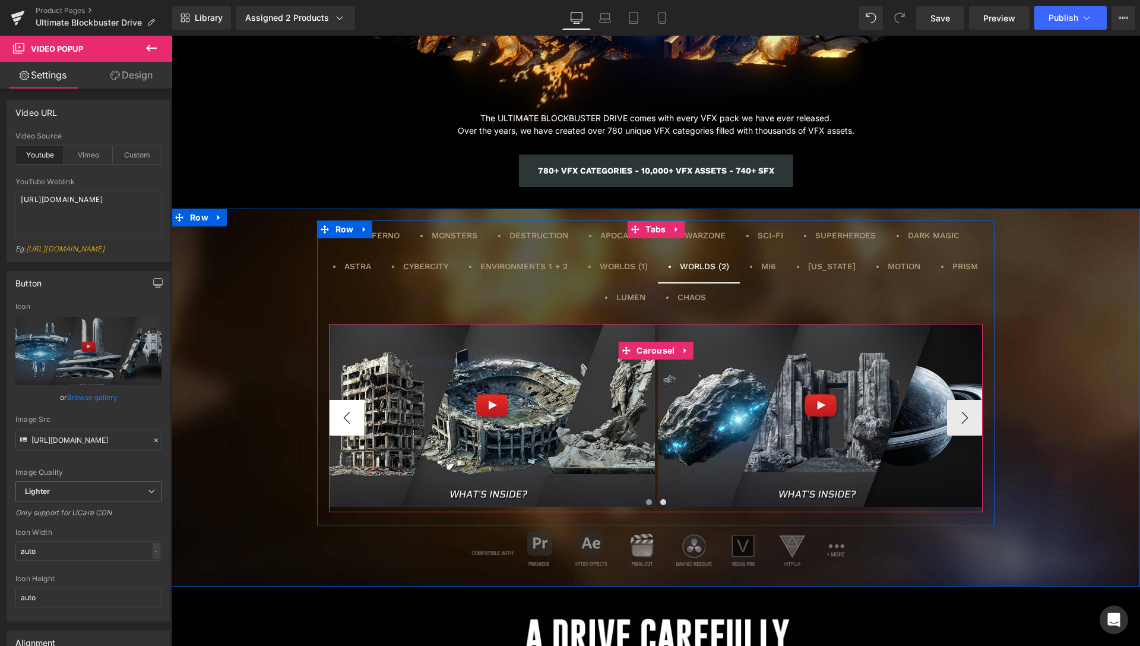
click at [345, 419] on button "‹" at bounding box center [347, 418] width 36 height 36
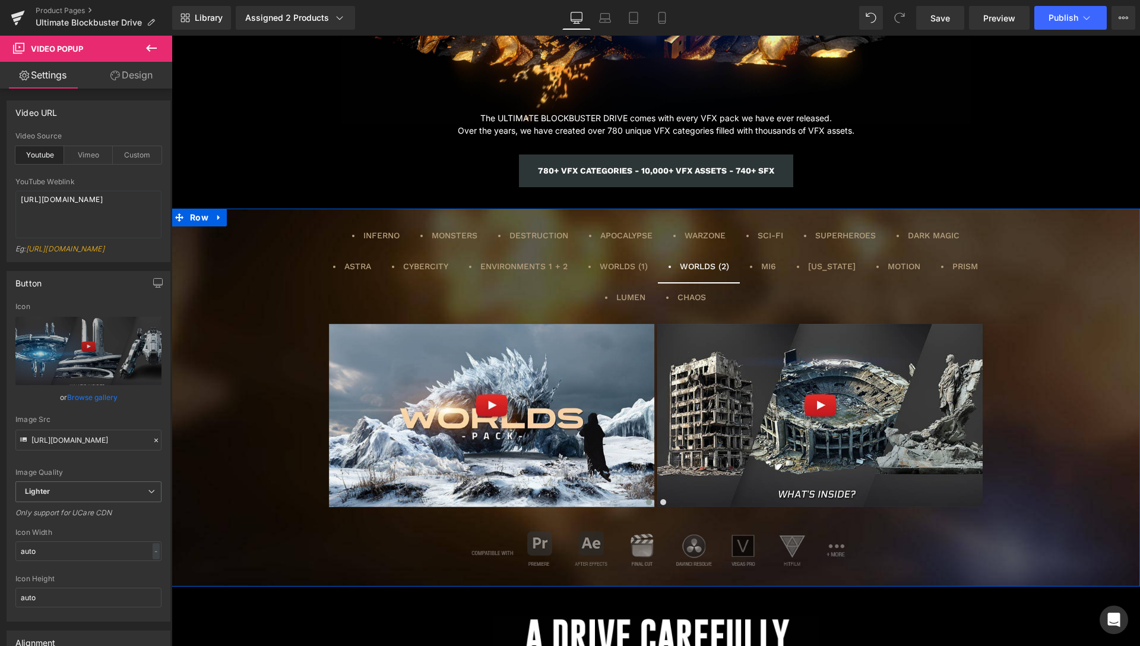
click at [1074, 288] on div "INFERNO Text Block MONSTERS Text Block DESTRUCTION Text Block APOCALYPSE Text B…" at bounding box center [656, 395] width 969 height 351
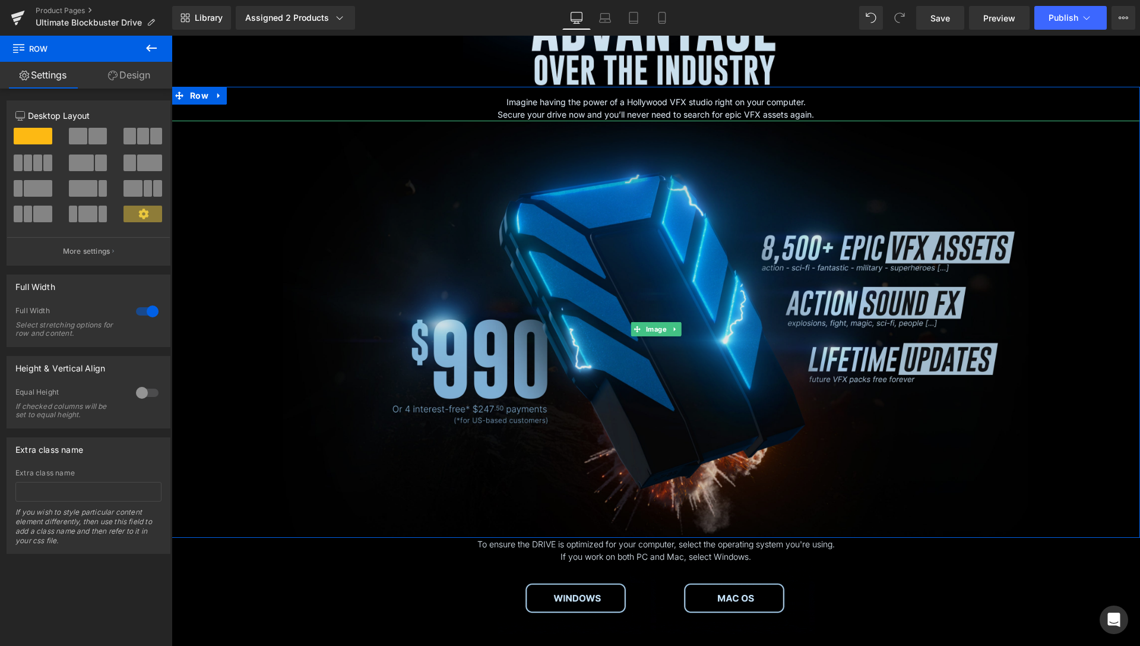
scroll to position [4090, 0]
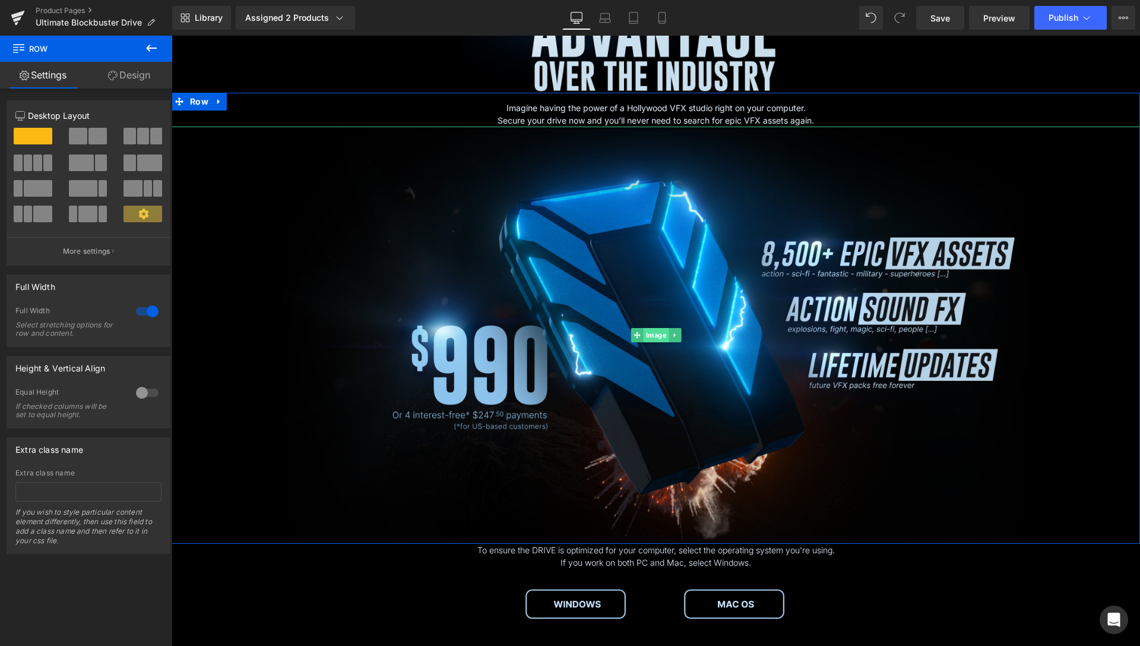
click at [650, 332] on span "Image" at bounding box center [656, 335] width 26 height 14
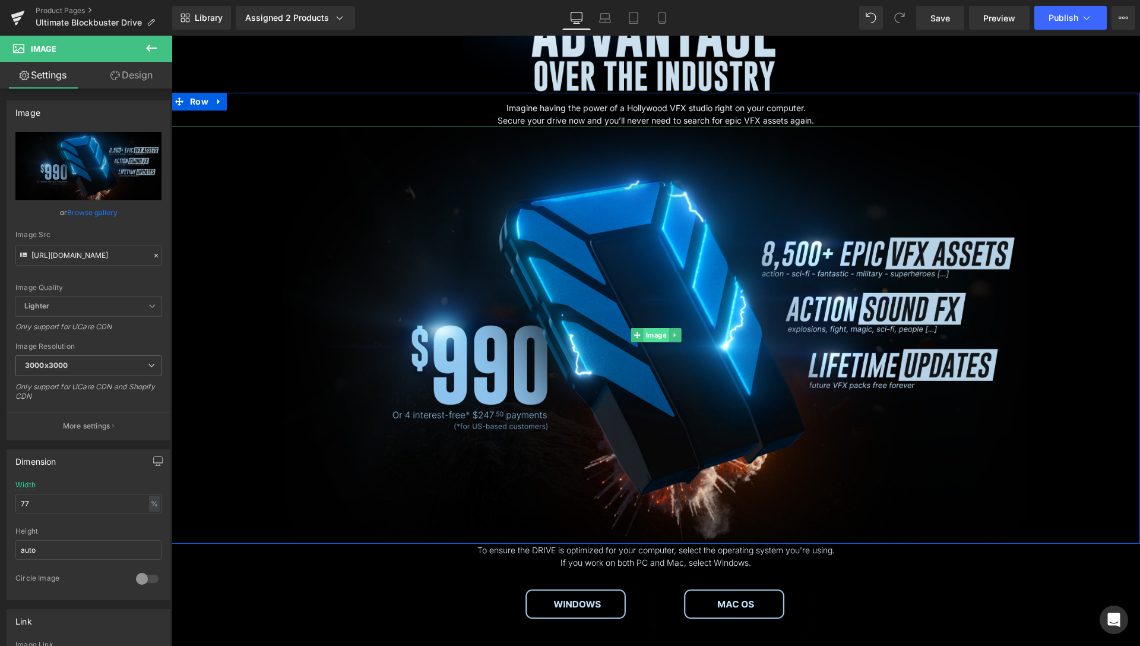
click at [653, 334] on span "Image" at bounding box center [656, 335] width 26 height 14
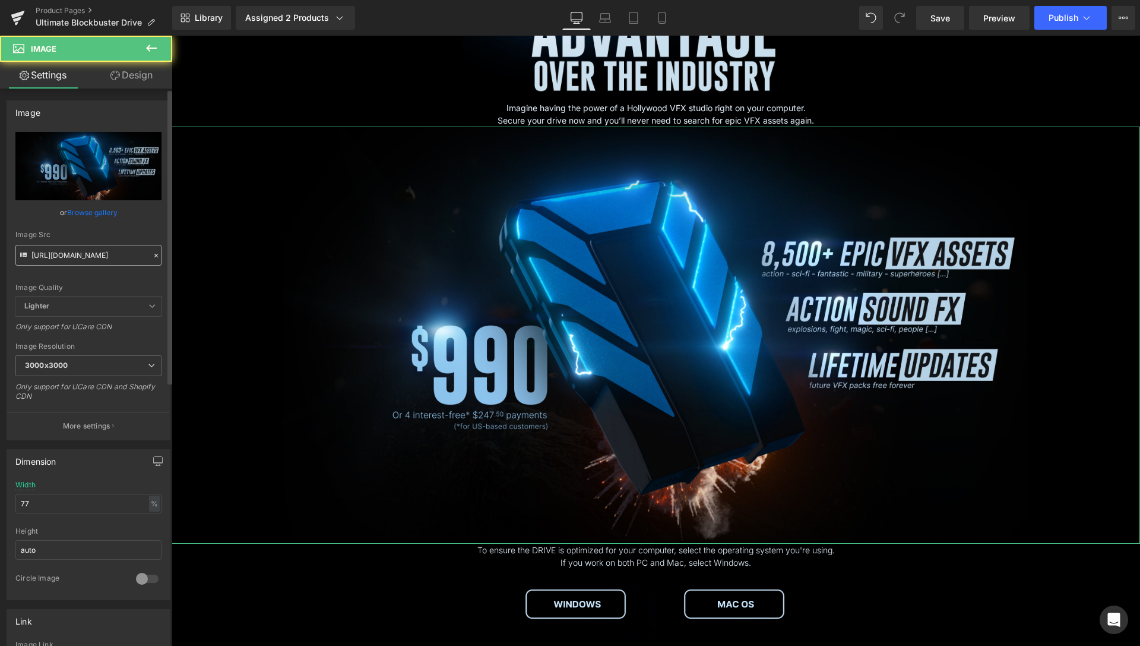
click at [129, 252] on input "[URL][DOMAIN_NAME]" at bounding box center [88, 255] width 146 height 21
type input "[URL][DOMAIN_NAME]"
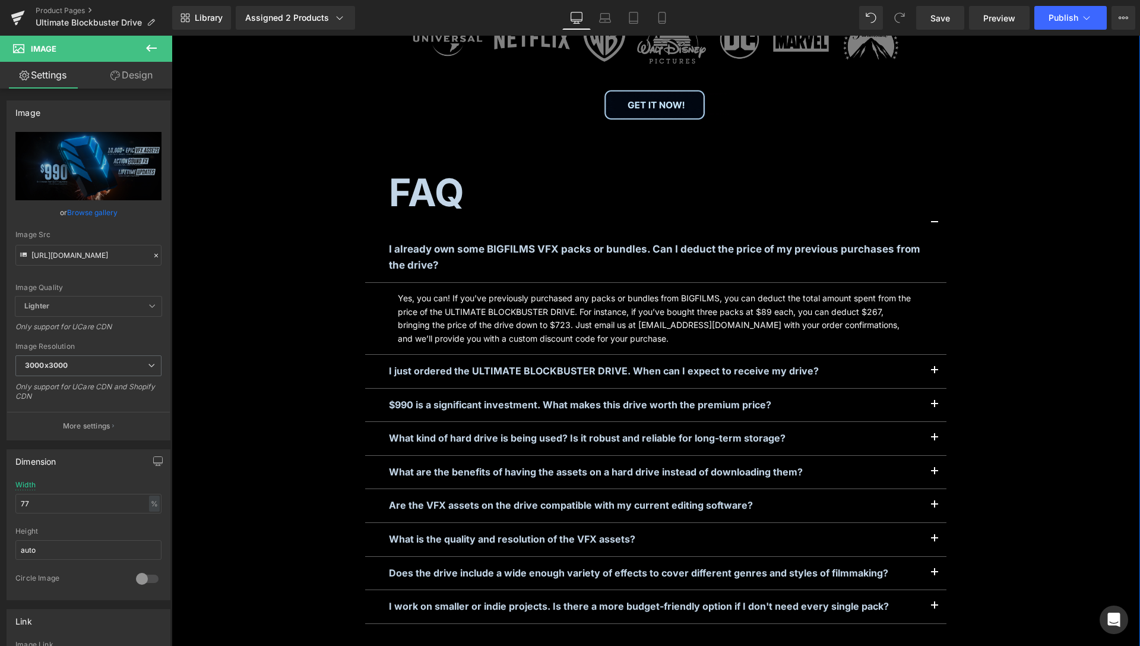
scroll to position [5543, 0]
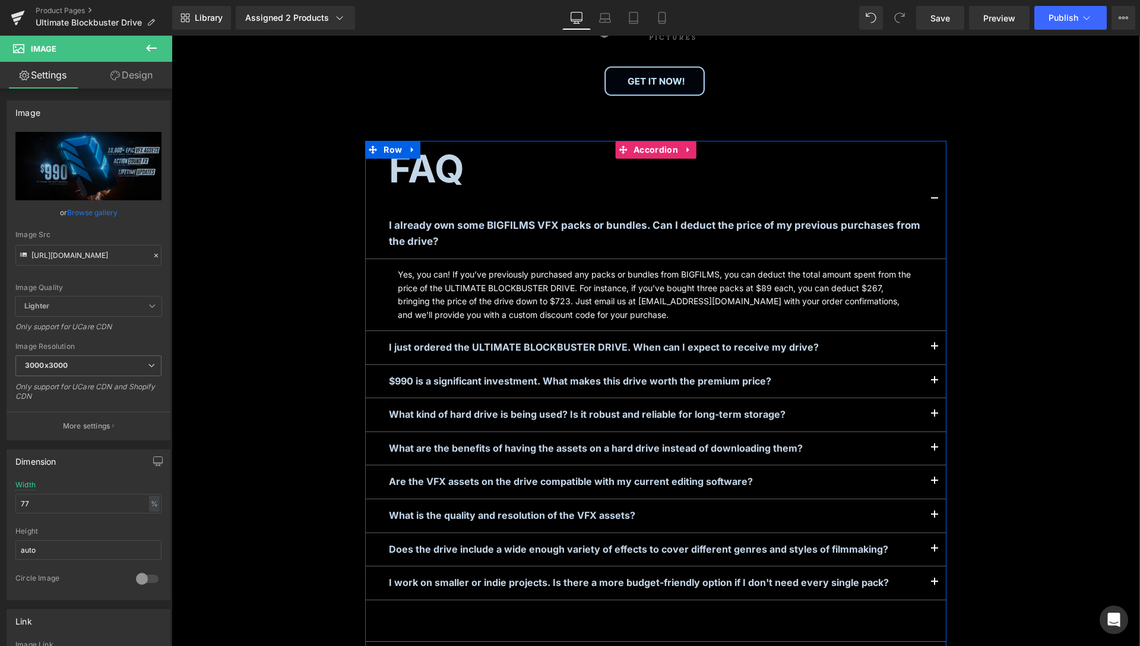
click at [928, 394] on button "button" at bounding box center [935, 381] width 24 height 33
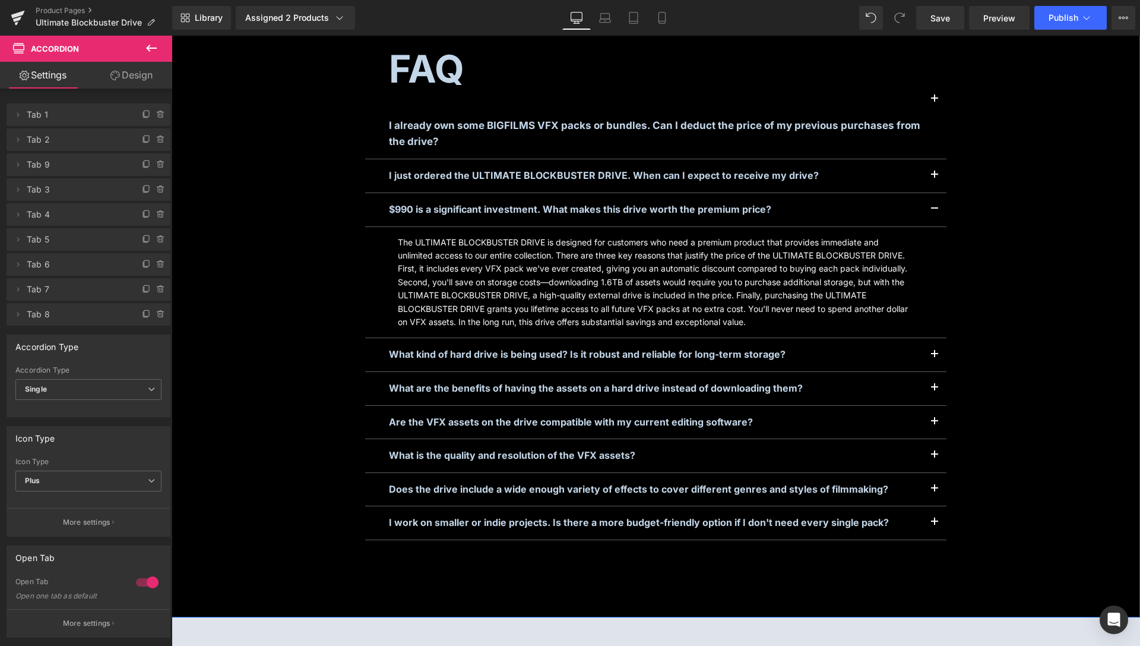
scroll to position [5665, 0]
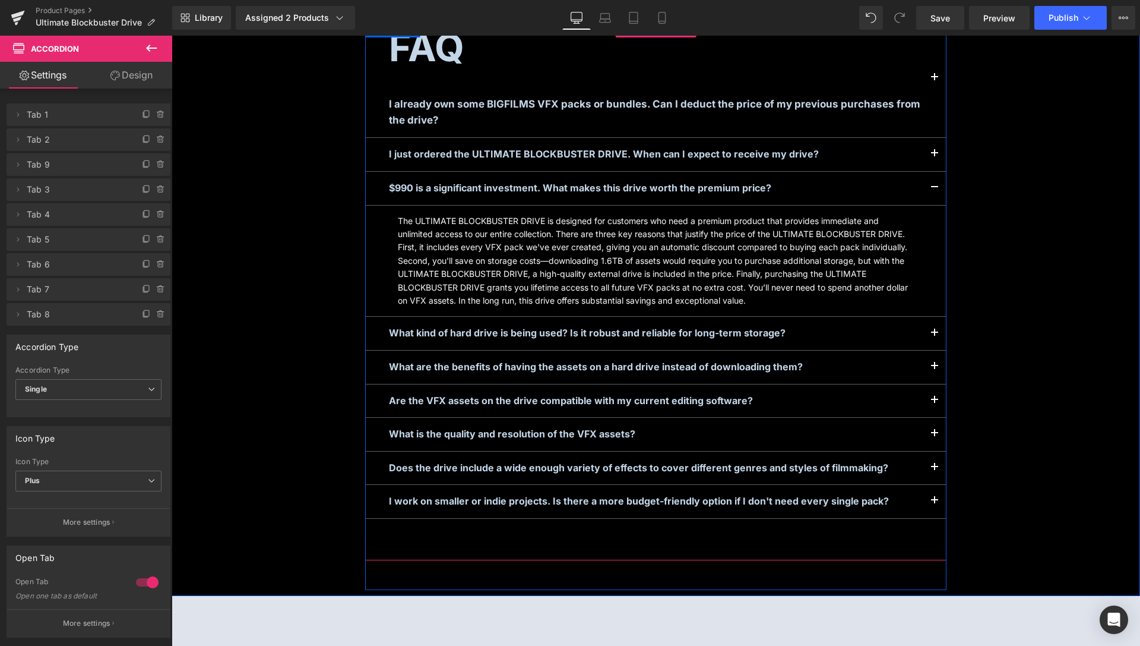
click at [932, 378] on button "button" at bounding box center [935, 366] width 24 height 33
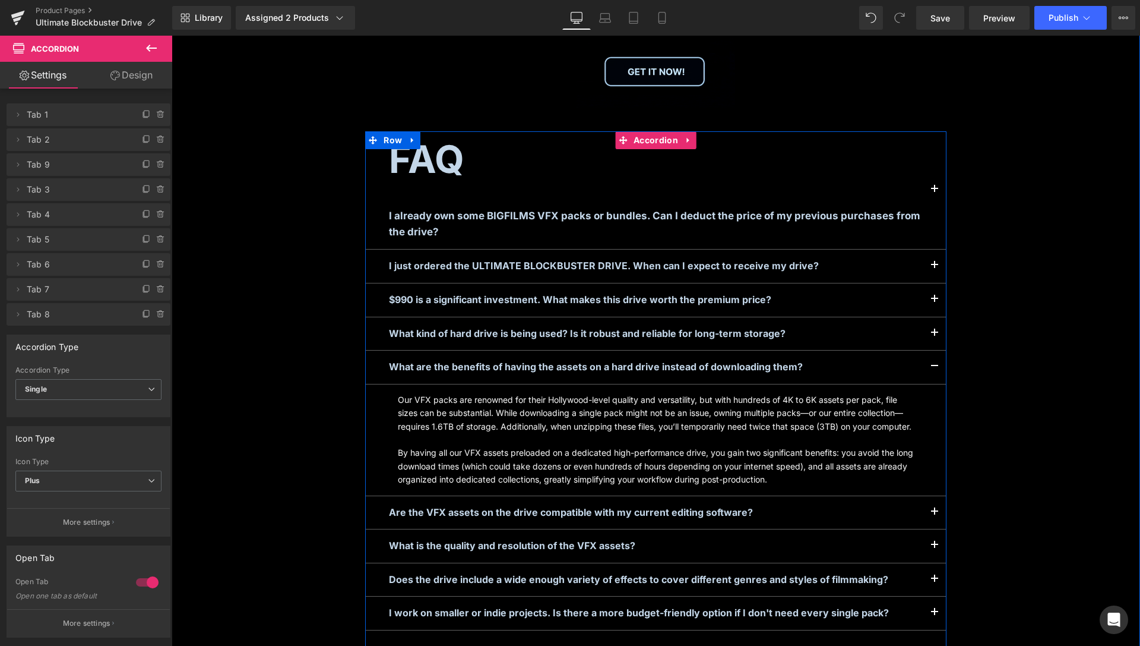
scroll to position [5613, 0]
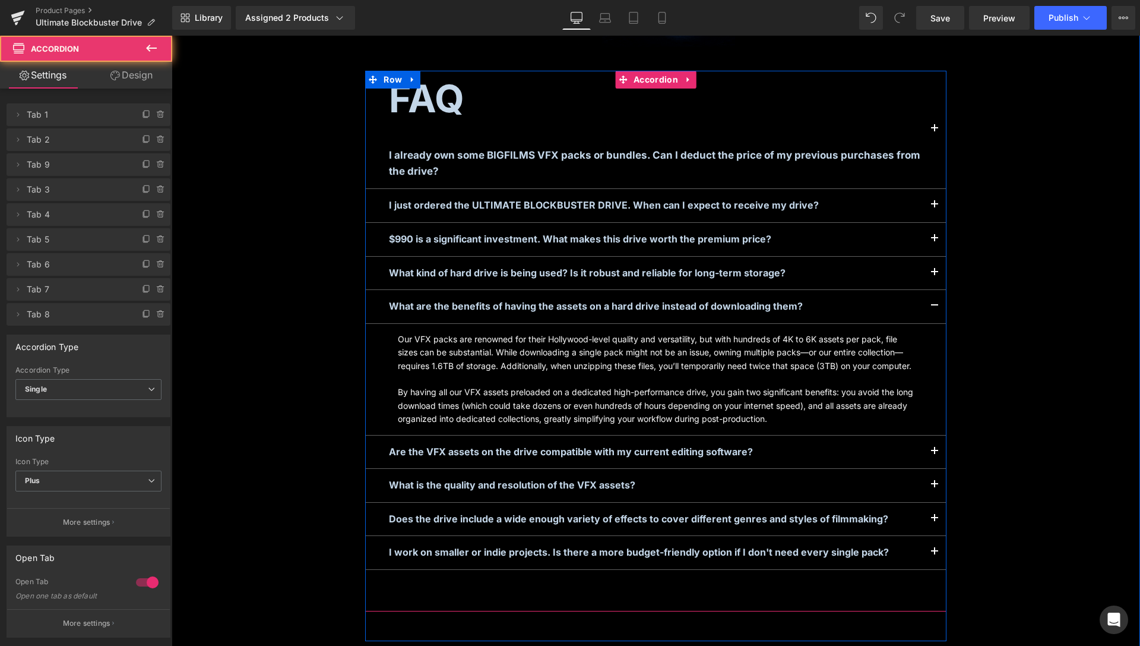
click at [932, 502] on button "button" at bounding box center [935, 485] width 24 height 33
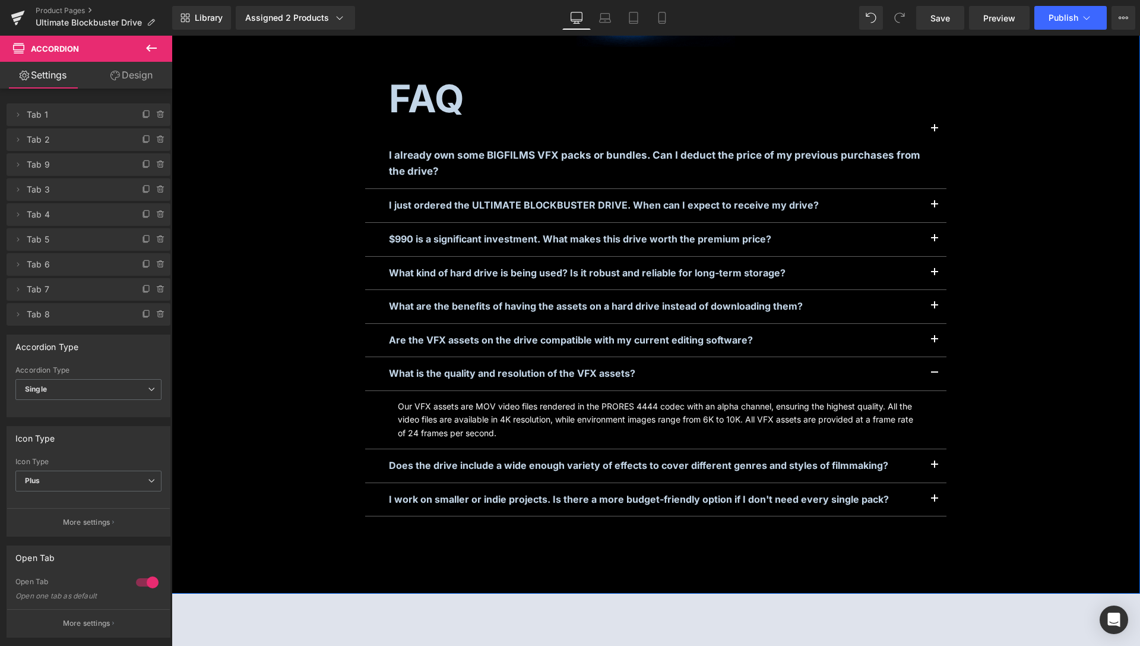
click at [933, 479] on button "button" at bounding box center [935, 465] width 24 height 33
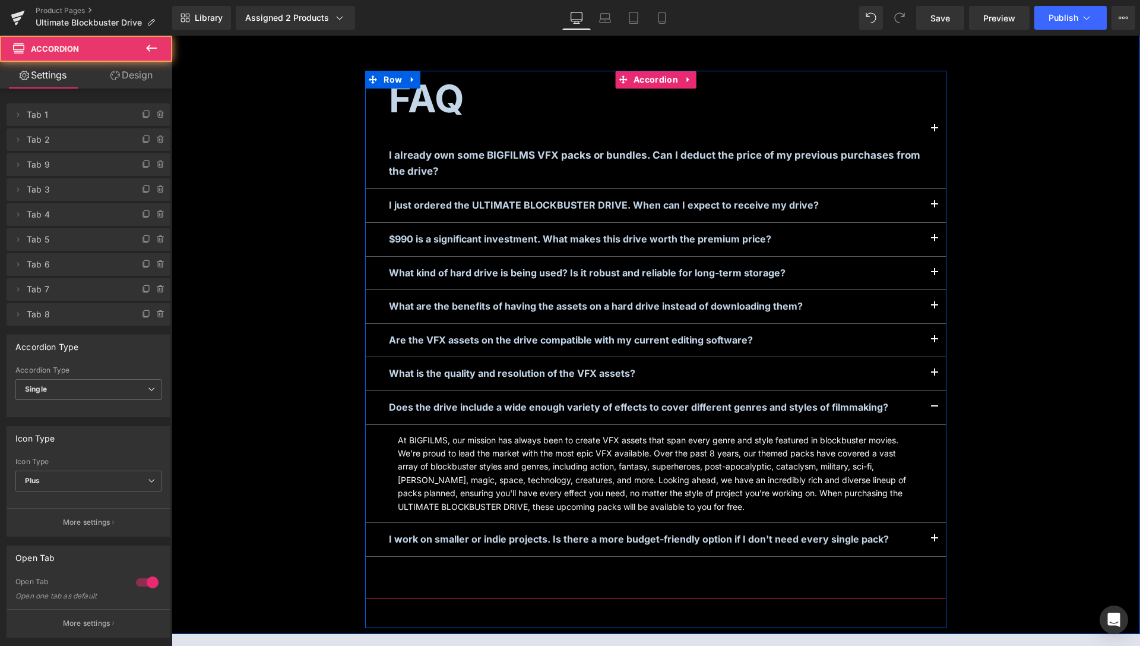
click at [925, 556] on button "button" at bounding box center [935, 539] width 24 height 33
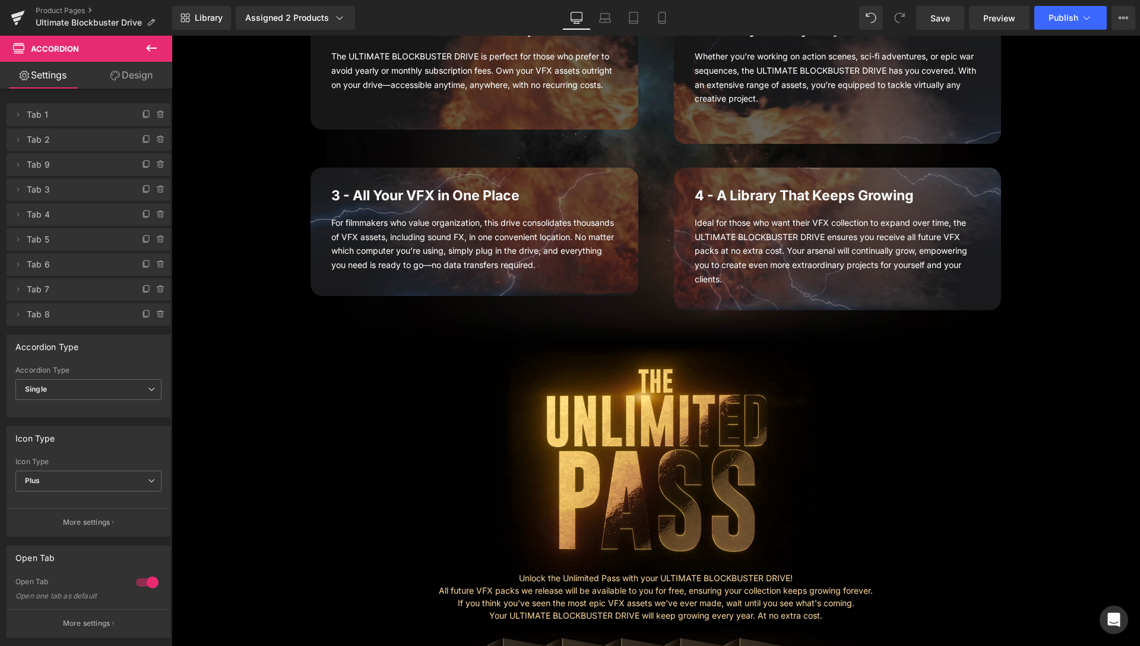
scroll to position [0, 0]
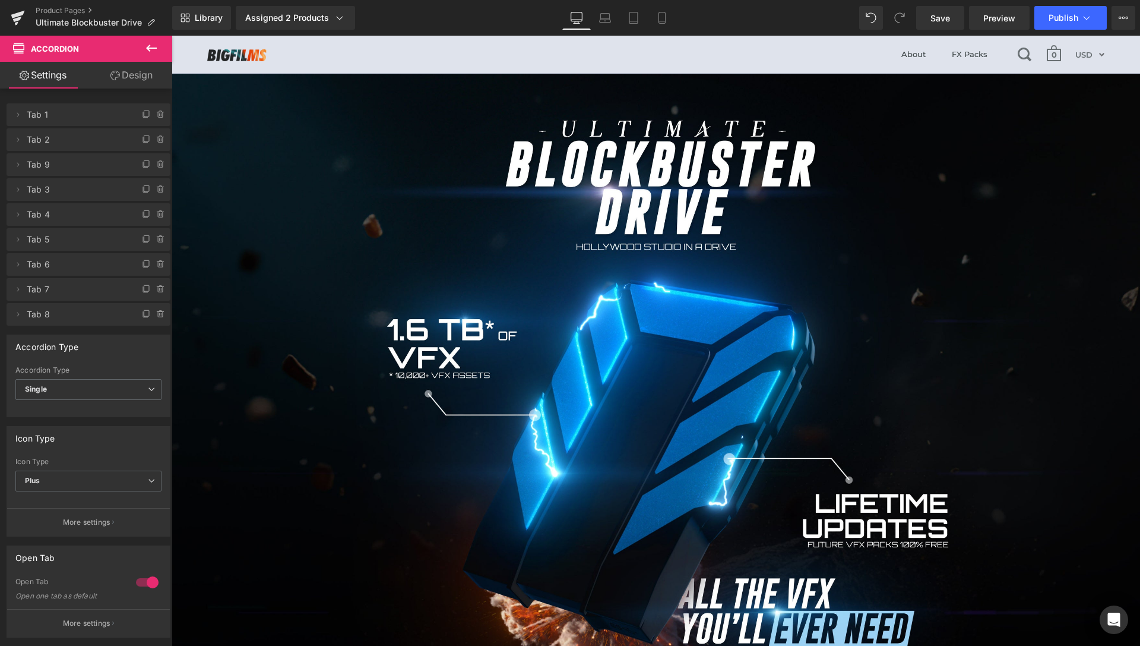
drag, startPoint x: 1136, startPoint y: 549, endPoint x: 934, endPoint y: 65, distance: 524.5
click at [608, 17] on icon at bounding box center [605, 18] width 12 height 12
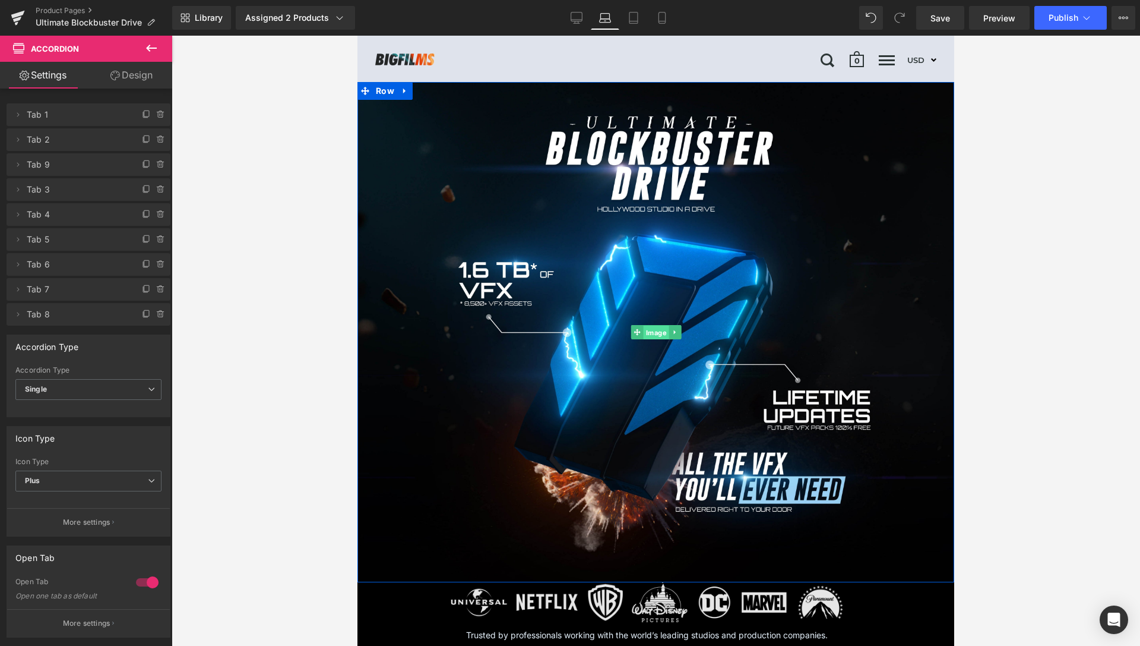
click at [644, 331] on span "Image" at bounding box center [656, 332] width 26 height 14
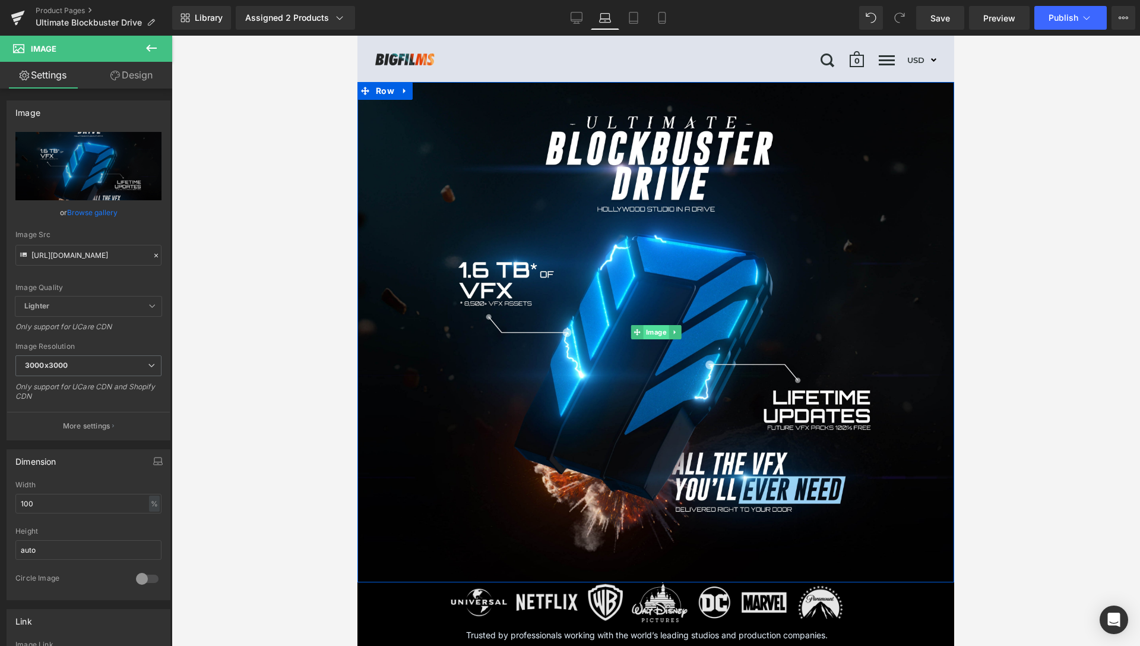
click at [650, 327] on span "Image" at bounding box center [656, 332] width 26 height 14
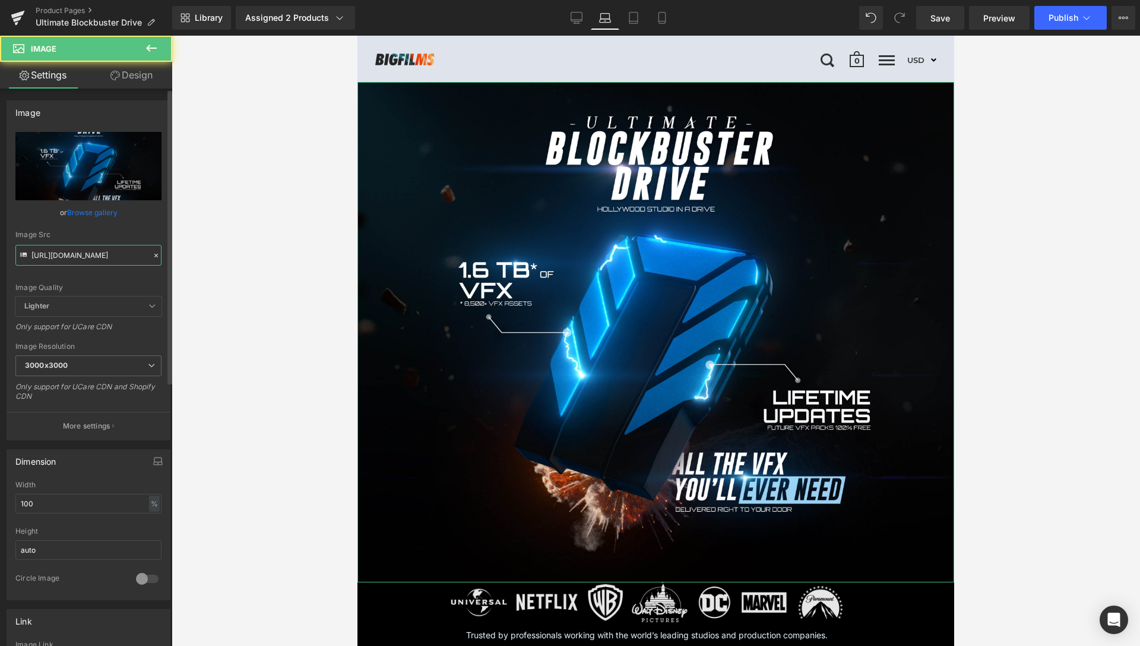
click at [111, 253] on input "[URL][DOMAIN_NAME]" at bounding box center [88, 255] width 146 height 21
paste input "1-Laptop.jpg?v=1756021829"
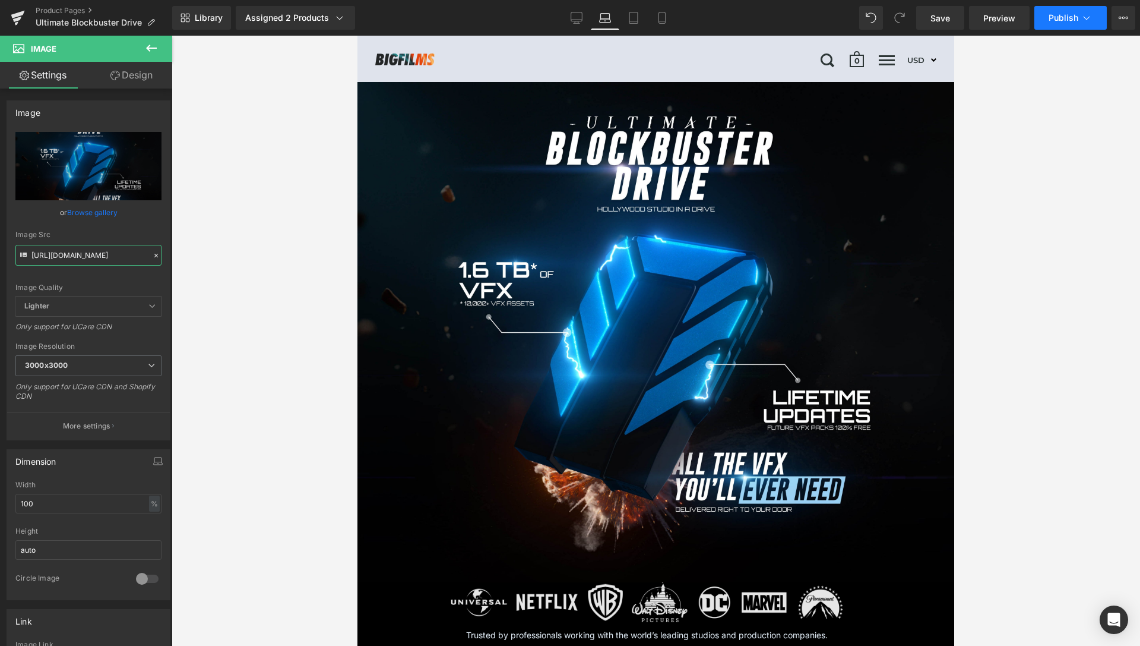
type input "[URL][DOMAIN_NAME]"
click at [1088, 22] on icon at bounding box center [1087, 18] width 12 height 12
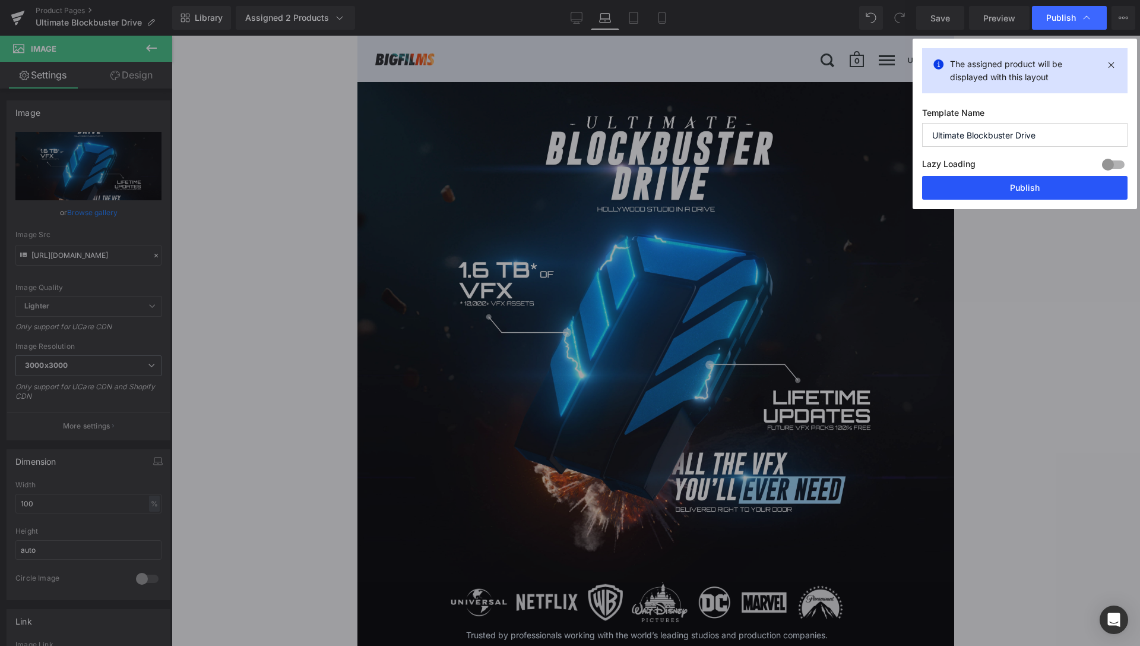
click at [1022, 183] on button "Publish" at bounding box center [1024, 188] width 205 height 24
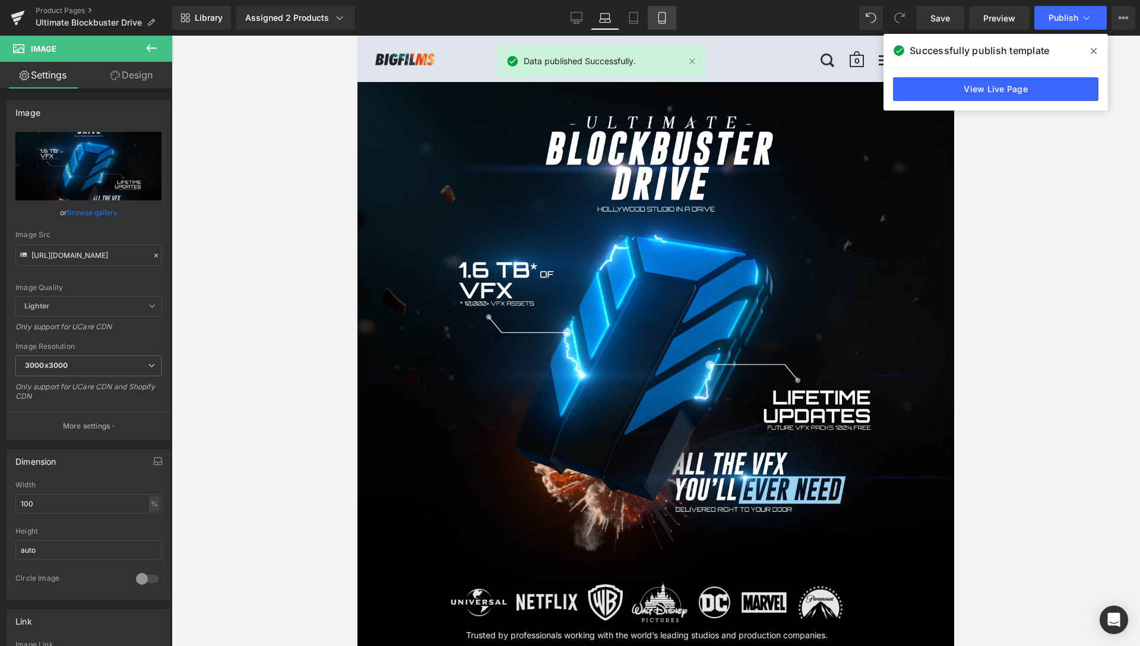
click at [668, 18] on icon at bounding box center [662, 18] width 12 height 12
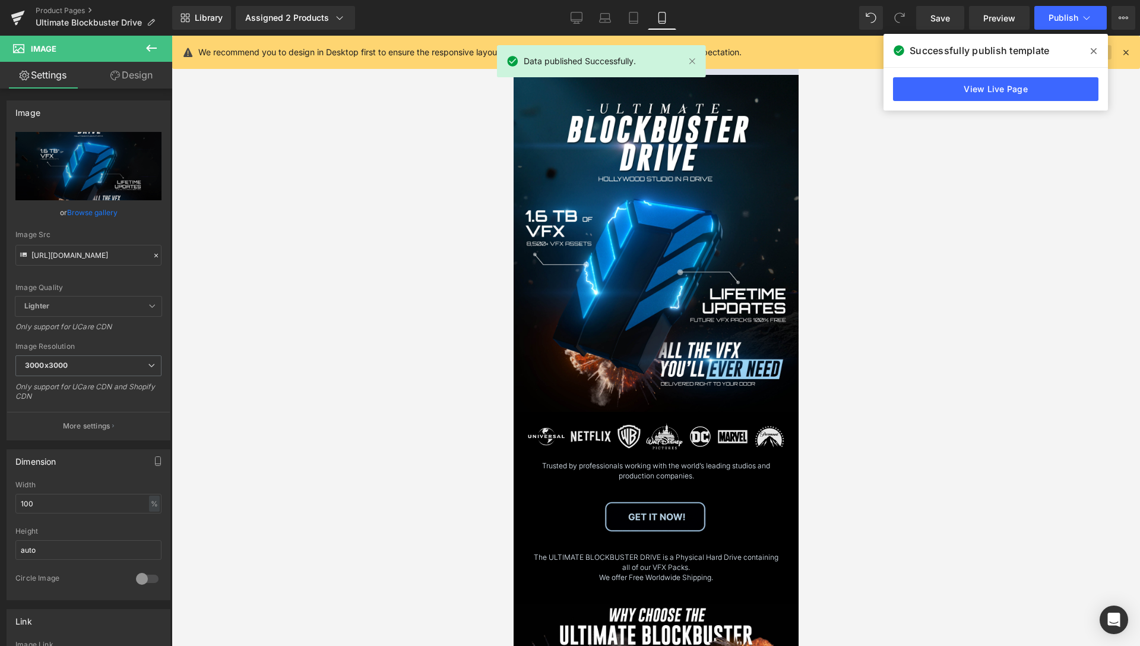
click at [1087, 48] on span at bounding box center [1093, 51] width 19 height 19
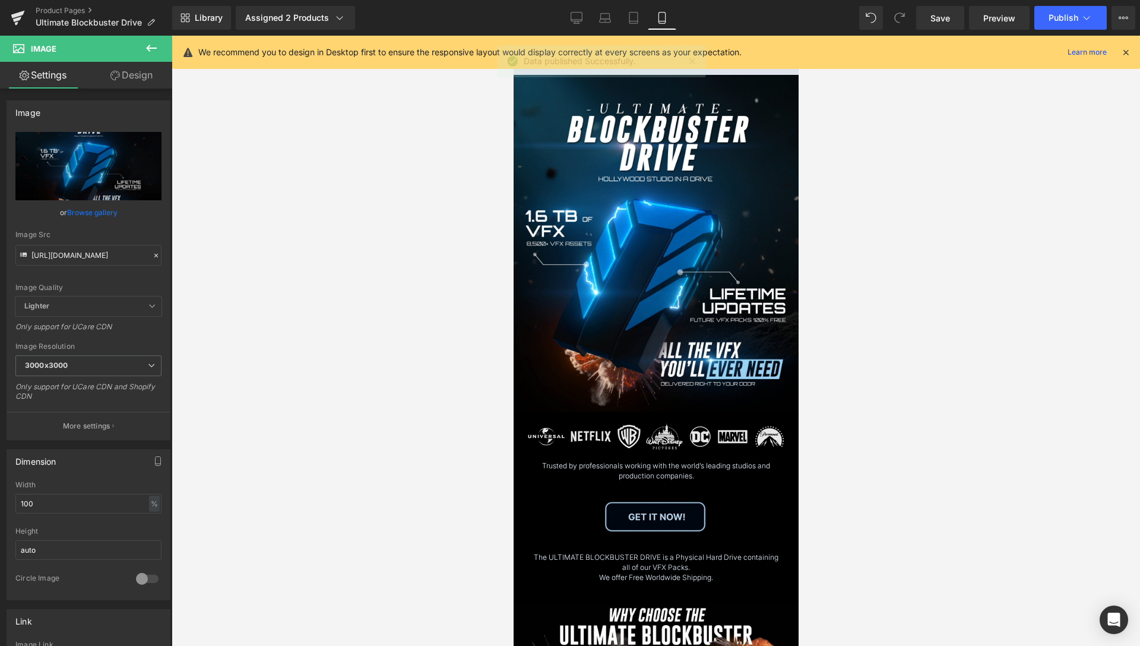
click at [1124, 53] on icon at bounding box center [1126, 52] width 11 height 11
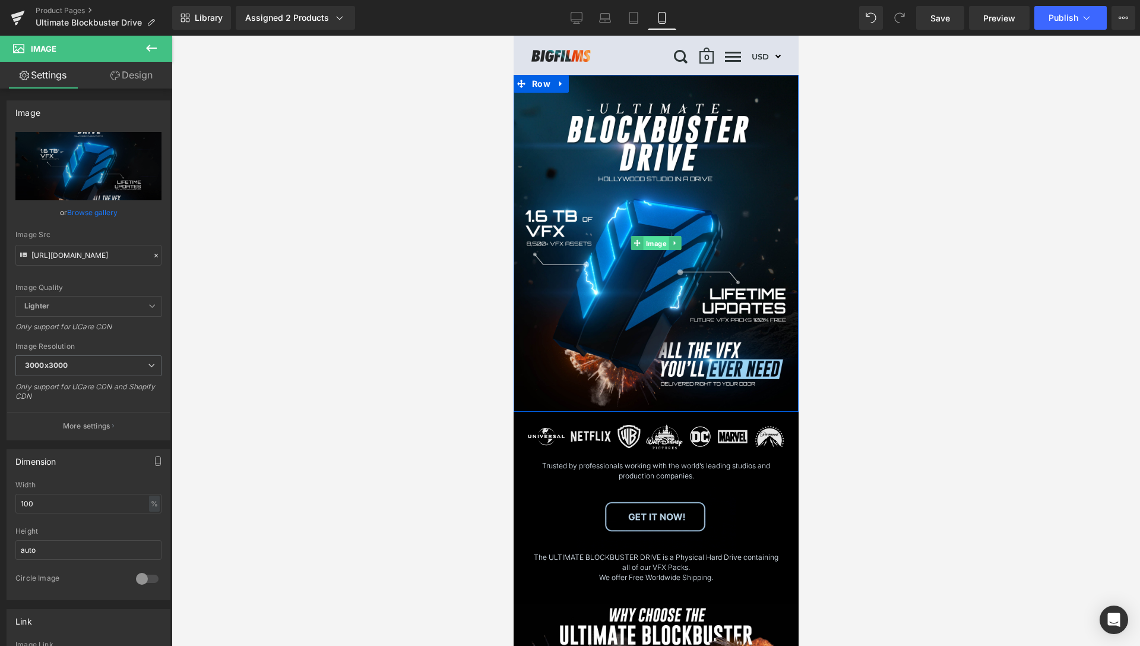
click at [657, 242] on span "Image" at bounding box center [656, 243] width 26 height 14
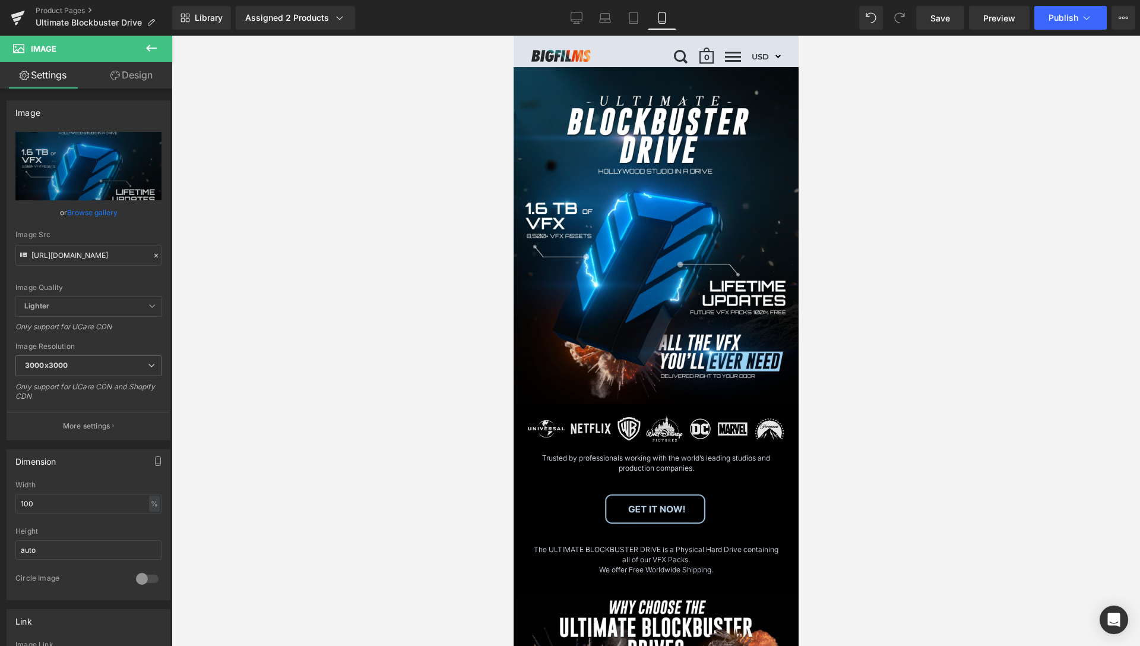
scroll to position [0, 0]
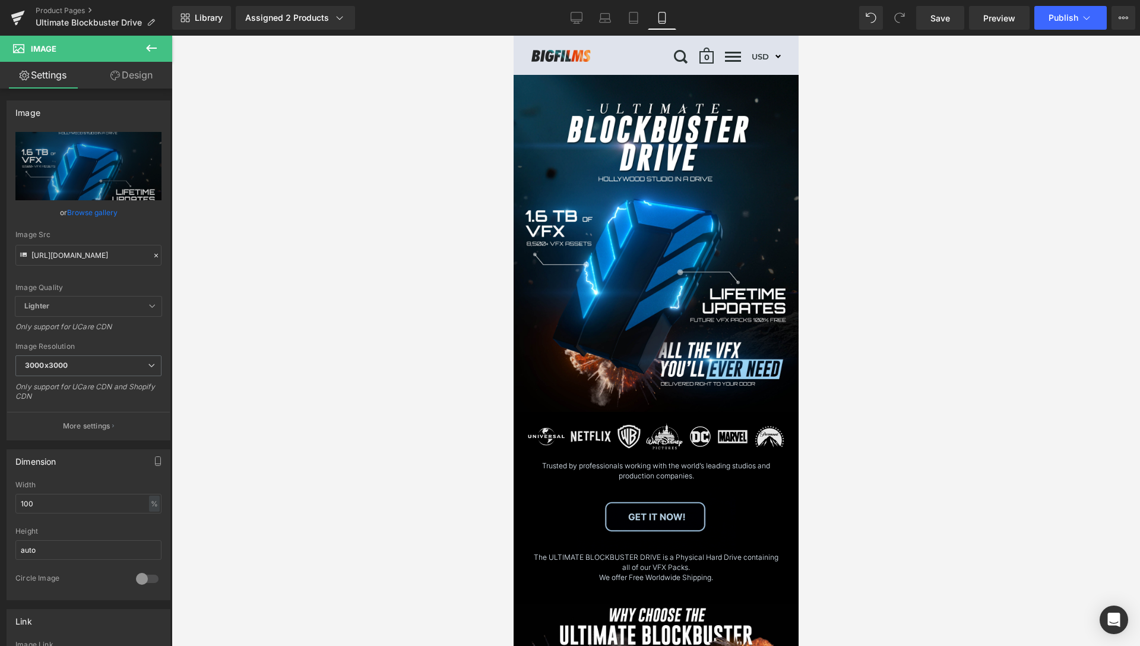
drag, startPoint x: 798, startPoint y: 70, endPoint x: 1653, endPoint y: 81, distance: 855.3
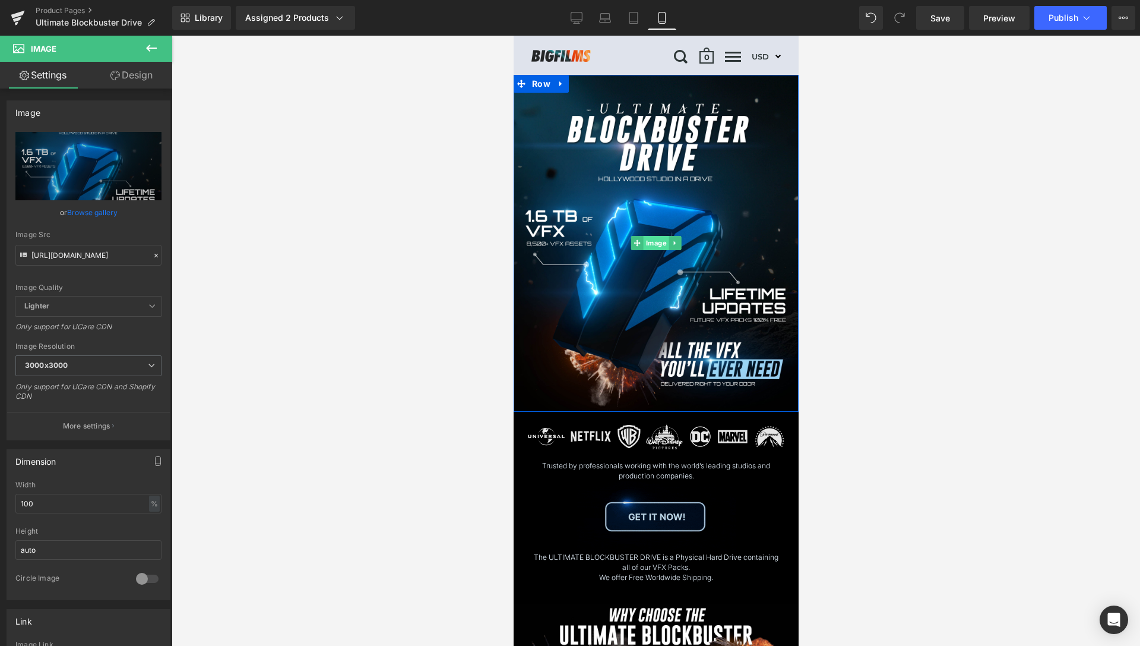
click at [656, 243] on span "Image" at bounding box center [656, 243] width 26 height 14
click at [115, 258] on input "[URL][DOMAIN_NAME]" at bounding box center [88, 255] width 146 height 21
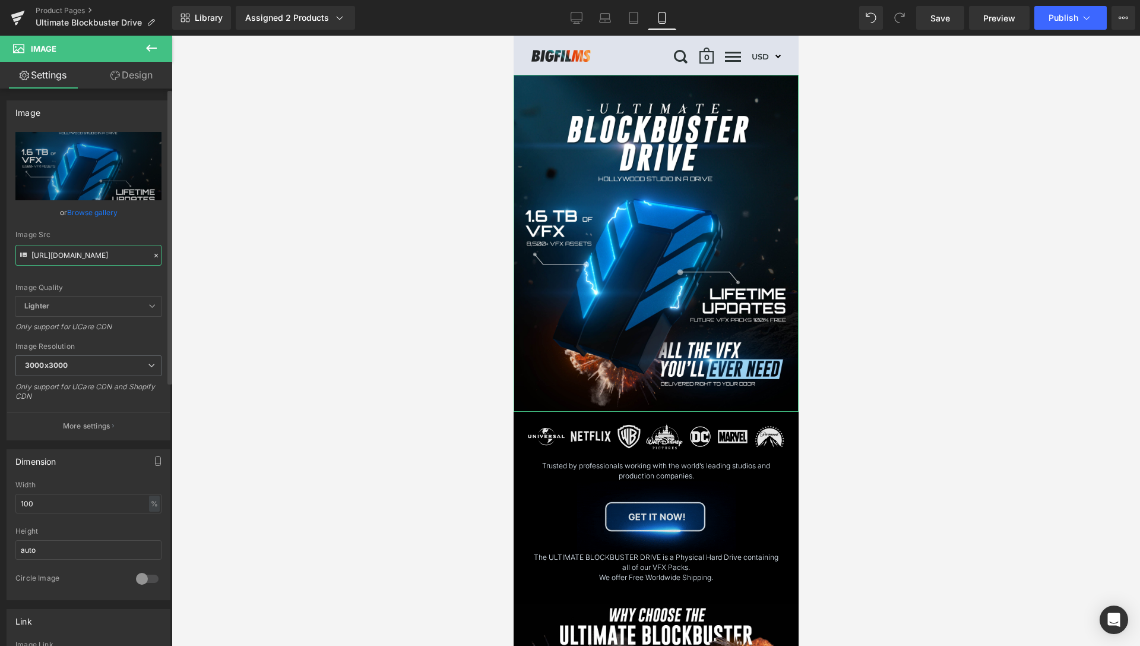
paste input "4.jpg?v=1756023452"
type input "[URL][DOMAIN_NAME]"
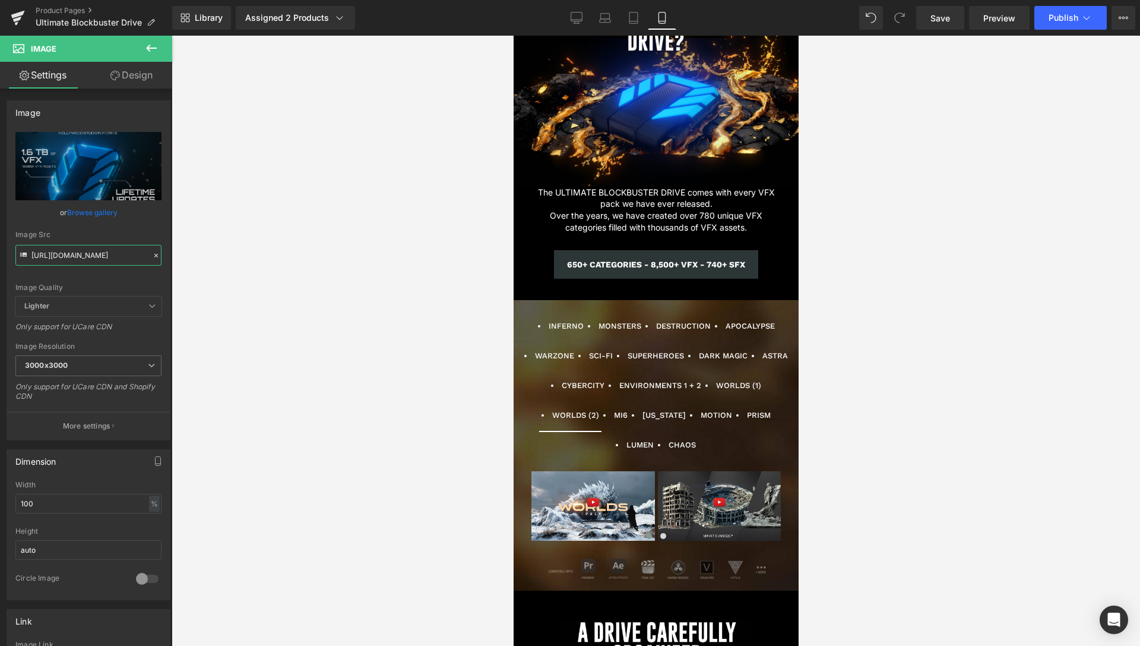
scroll to position [1769, 0]
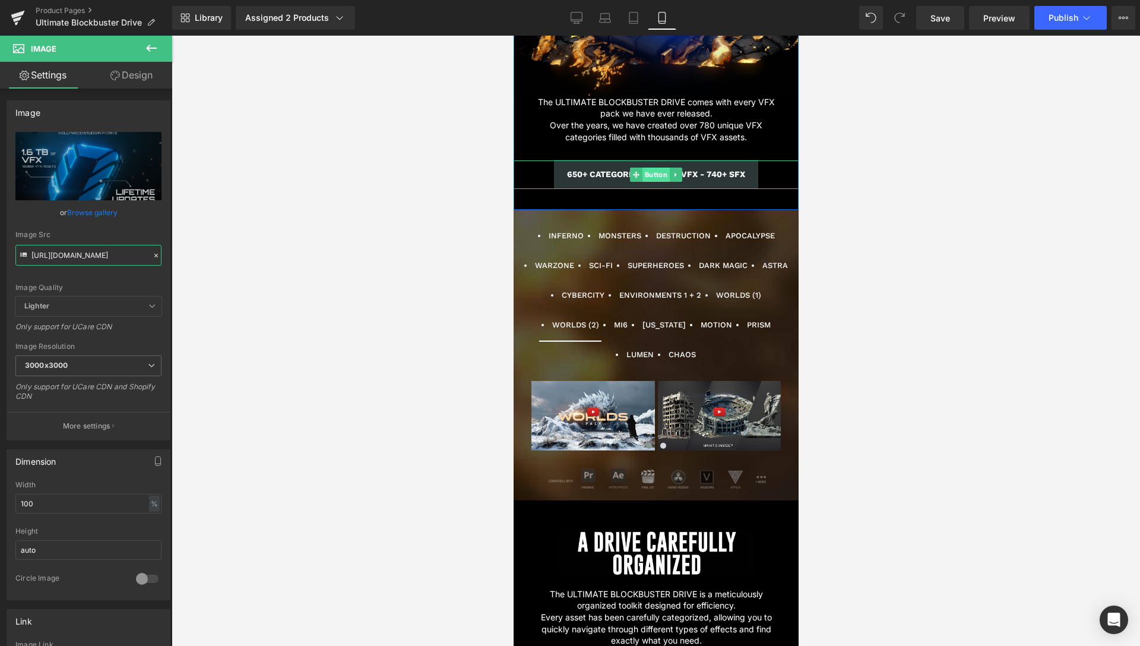
click at [656, 167] on span "Button" at bounding box center [655, 174] width 27 height 14
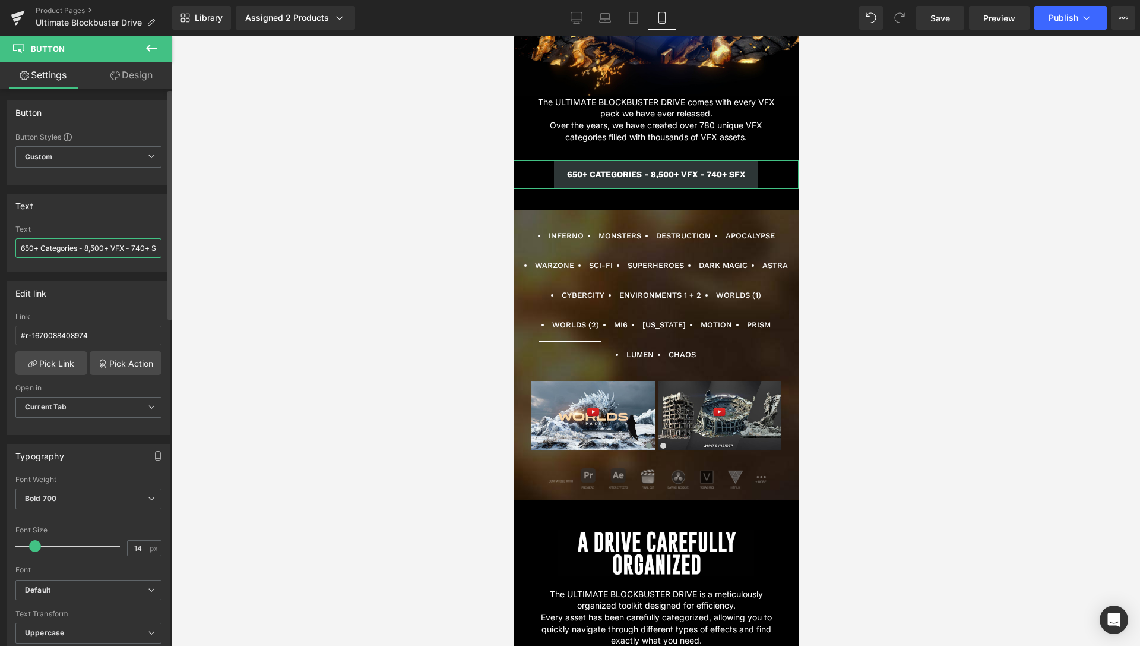
click at [24, 245] on input "650+ Categories - 8,500+ VFX - 740+ SFX" at bounding box center [88, 248] width 146 height 20
click at [94, 251] on input "750+ Categories - 8,500+ VFX - 740+ SFX" at bounding box center [88, 248] width 146 height 20
type input "750+ Categories - 10,000+ VFX - 740+ SFX"
click at [741, 112] on p "The ULTIMATE BLOCKBUSTER DRIVE comes with every VFX pack we have ever released.…" at bounding box center [655, 119] width 249 height 46
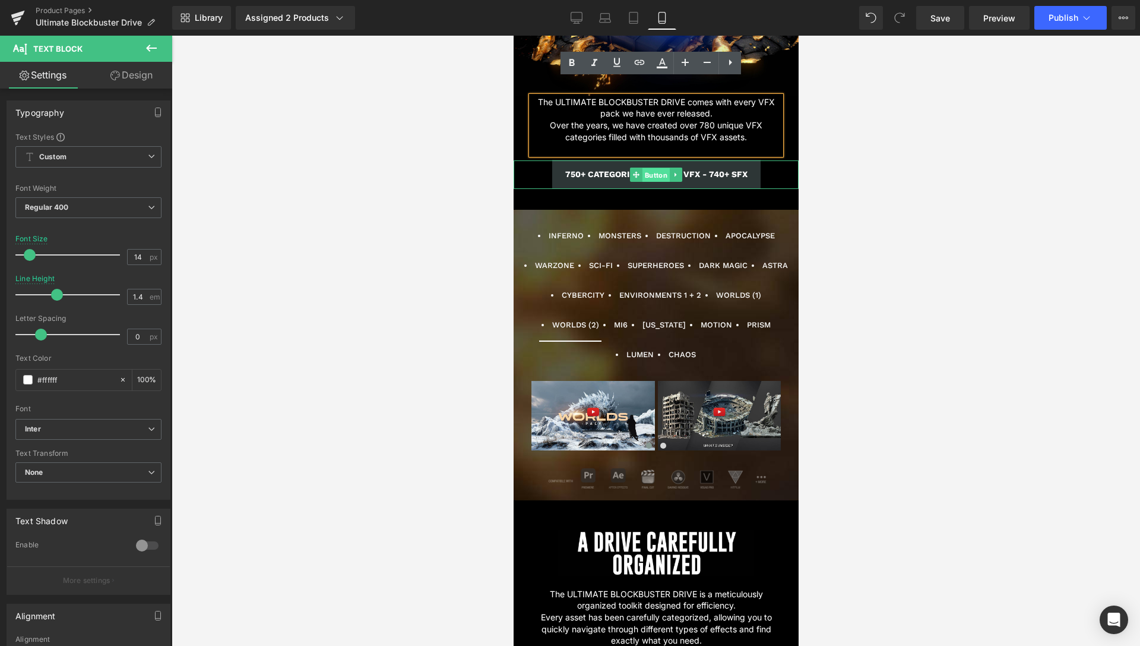
click at [652, 168] on span "Button" at bounding box center [655, 175] width 27 height 14
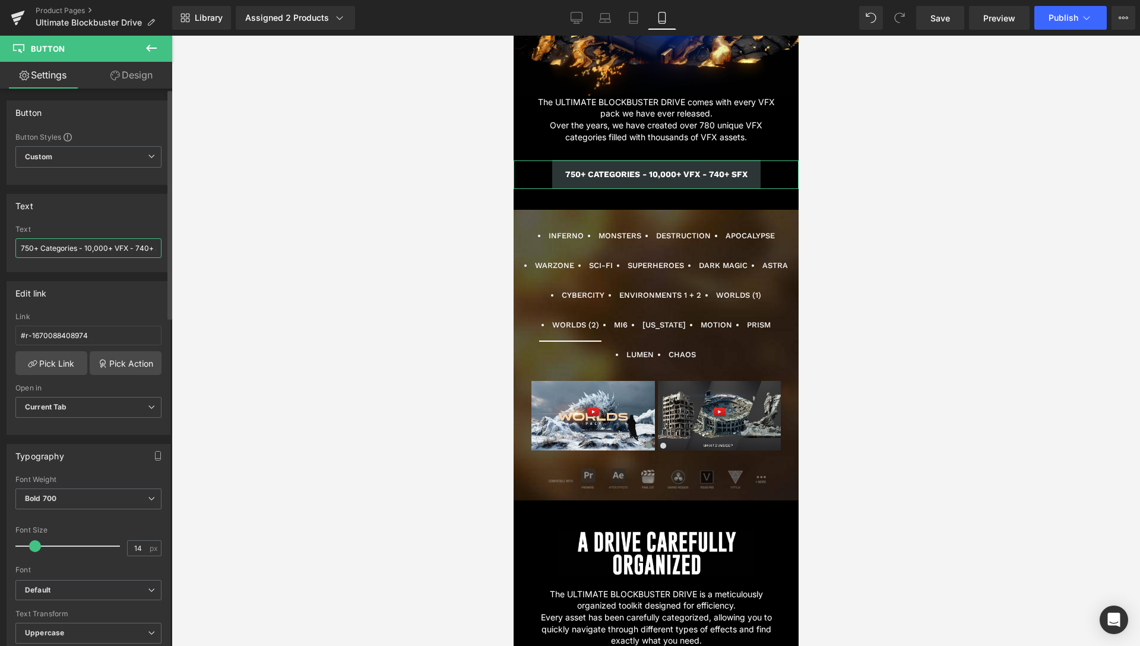
click at [26, 245] on input "750+ Categories - 10,000+ VFX - 740+ SFX" at bounding box center [88, 248] width 146 height 20
type input "780+ Categories - 10,000+ VFX - 740+ SFX"
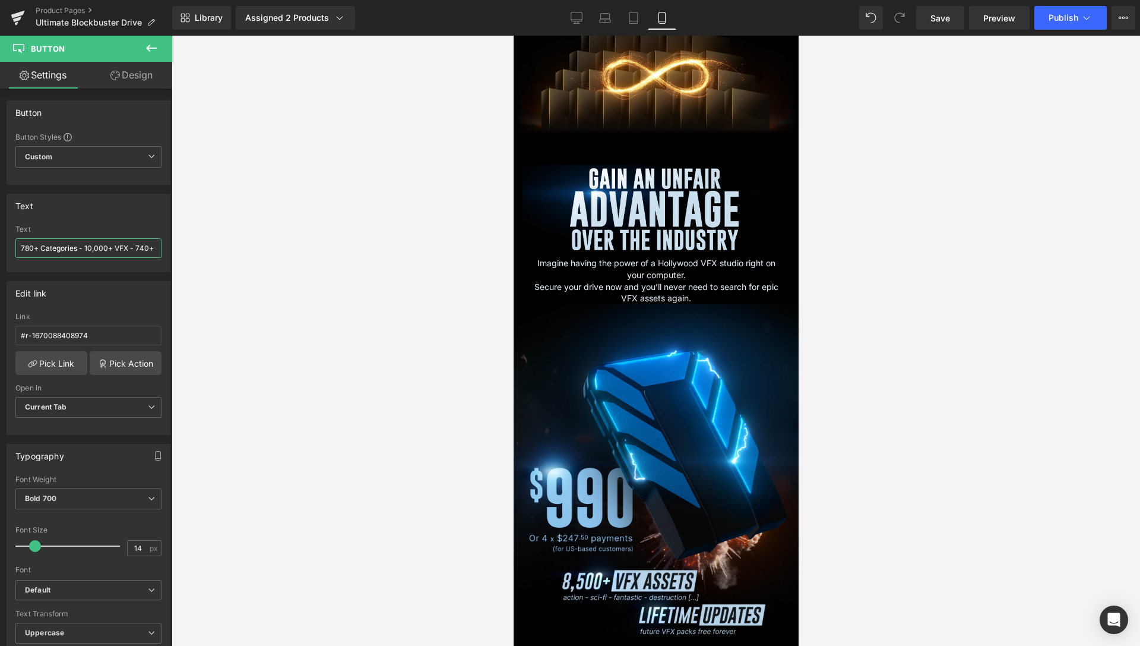
scroll to position [3597, 0]
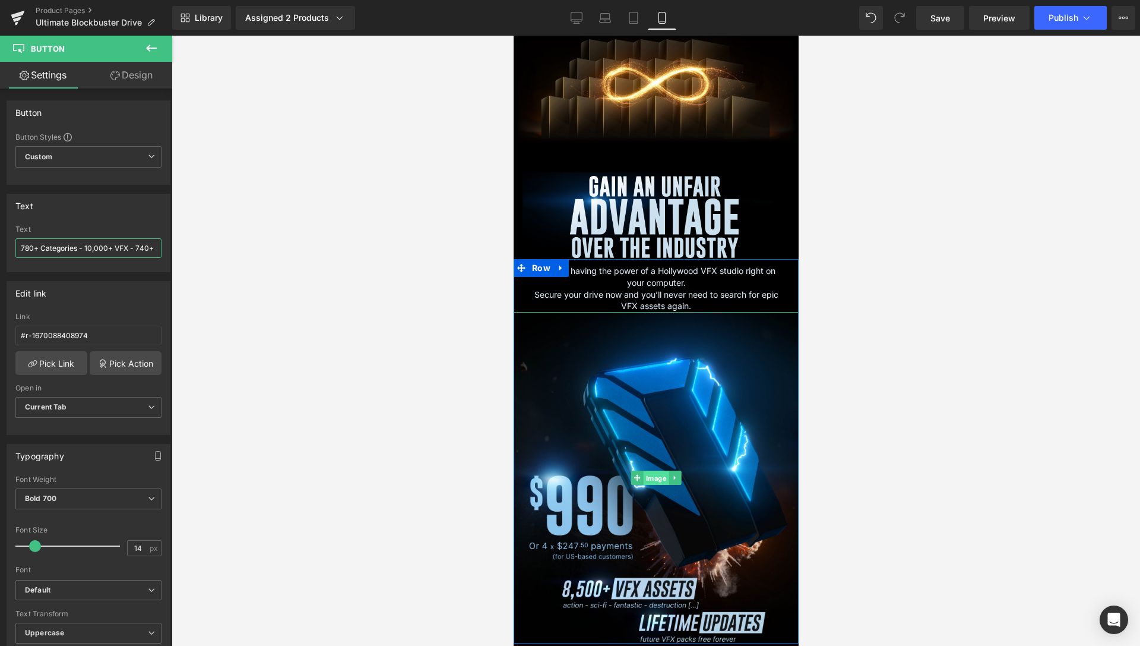
click at [647, 471] on span "Image" at bounding box center [656, 478] width 26 height 14
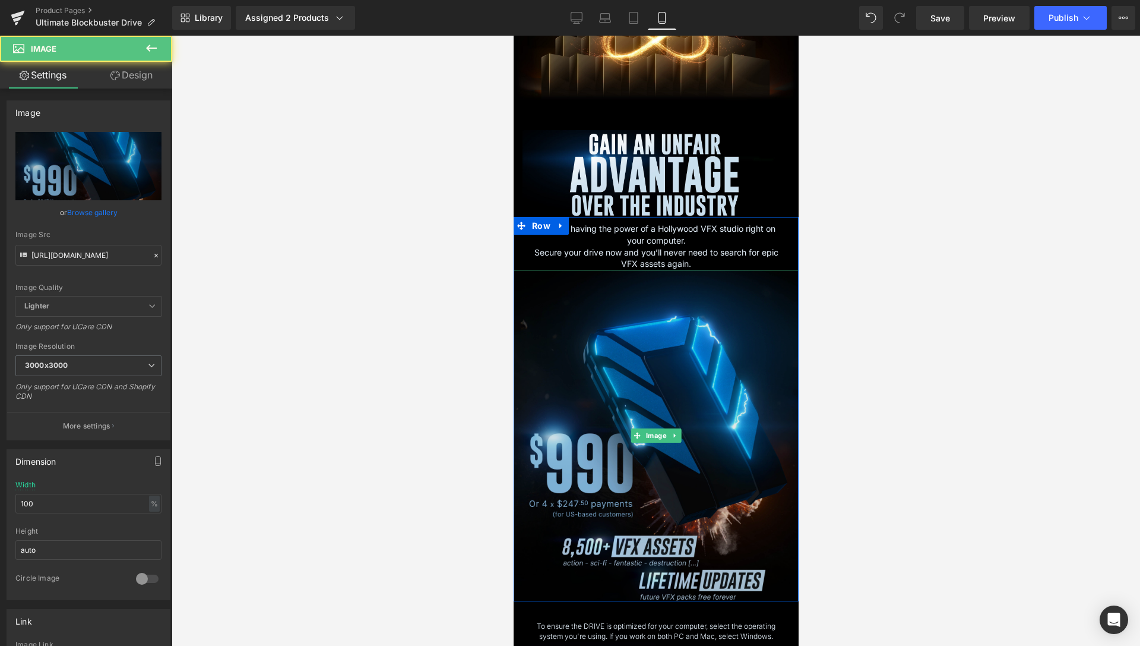
scroll to position [3657, 0]
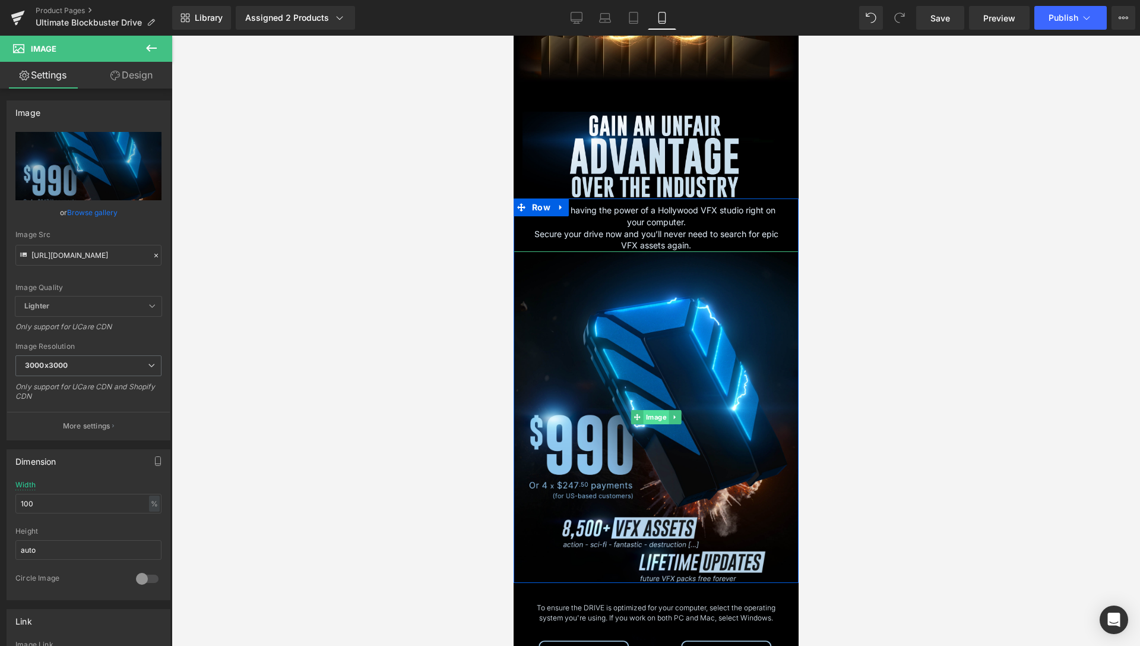
click at [659, 410] on span "Image" at bounding box center [656, 417] width 26 height 14
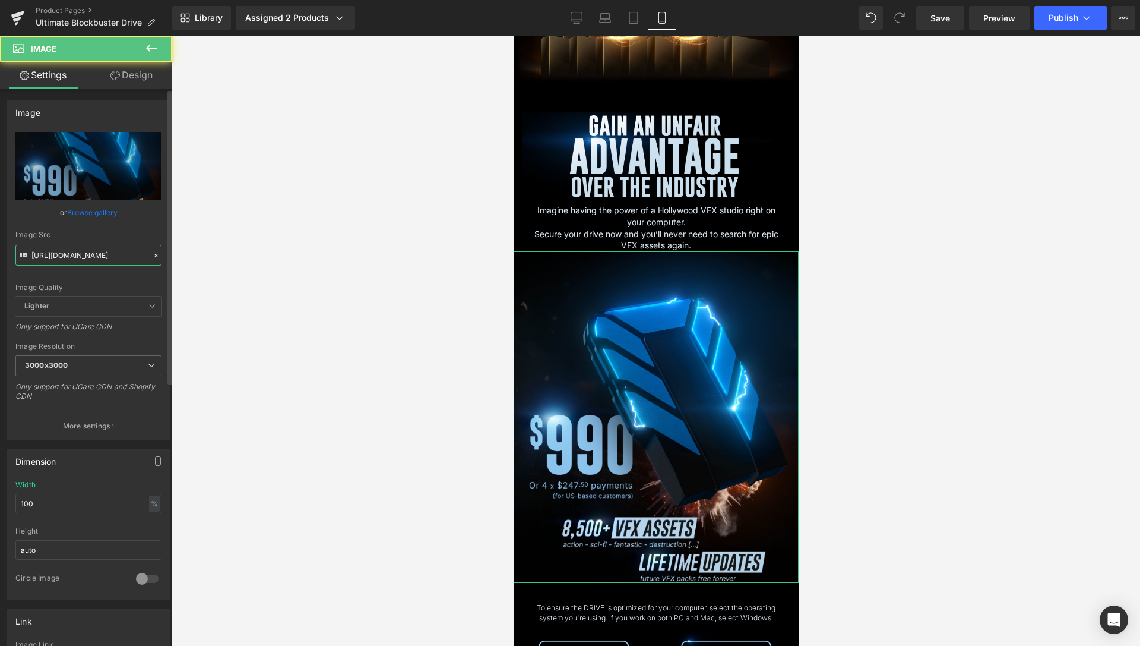
click at [53, 248] on input "[URL][DOMAIN_NAME]" at bounding box center [88, 255] width 146 height 21
paste input "4.jpg?v=175602356"
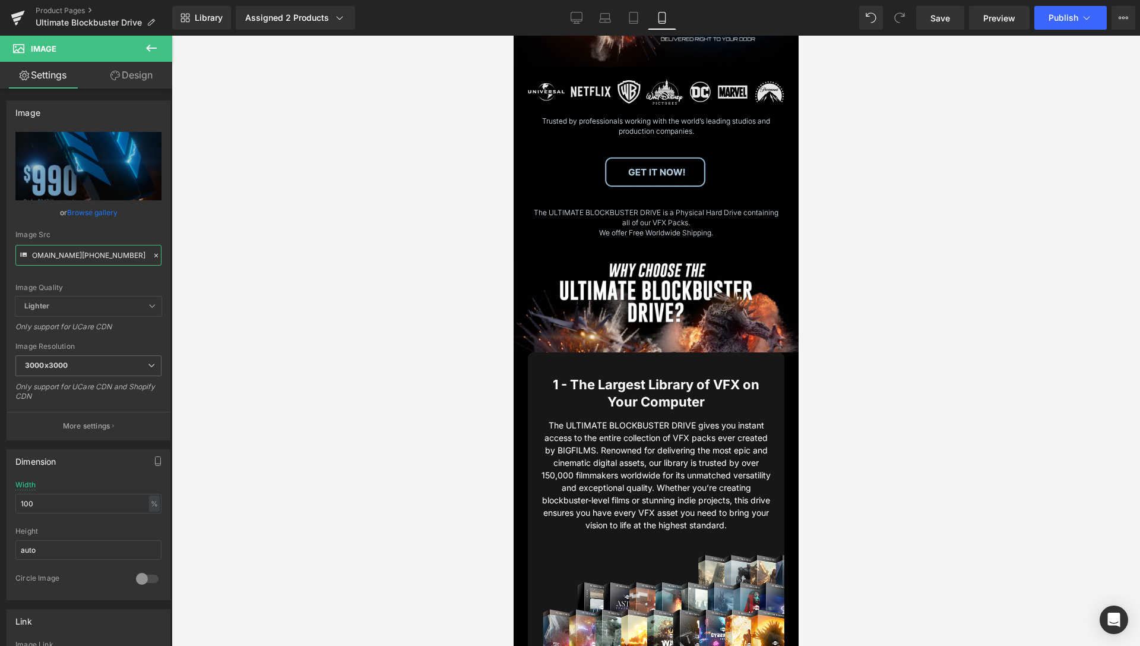
scroll to position [0, 0]
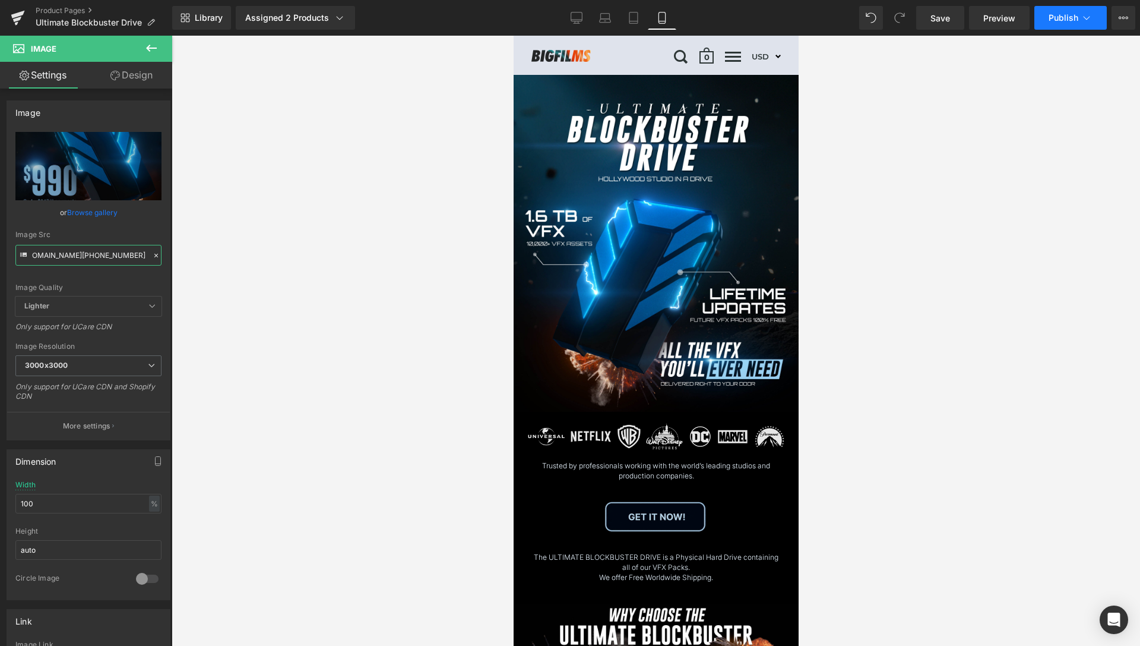
type input "[URL][DOMAIN_NAME]"
click at [1078, 26] on button "Publish" at bounding box center [1071, 18] width 72 height 24
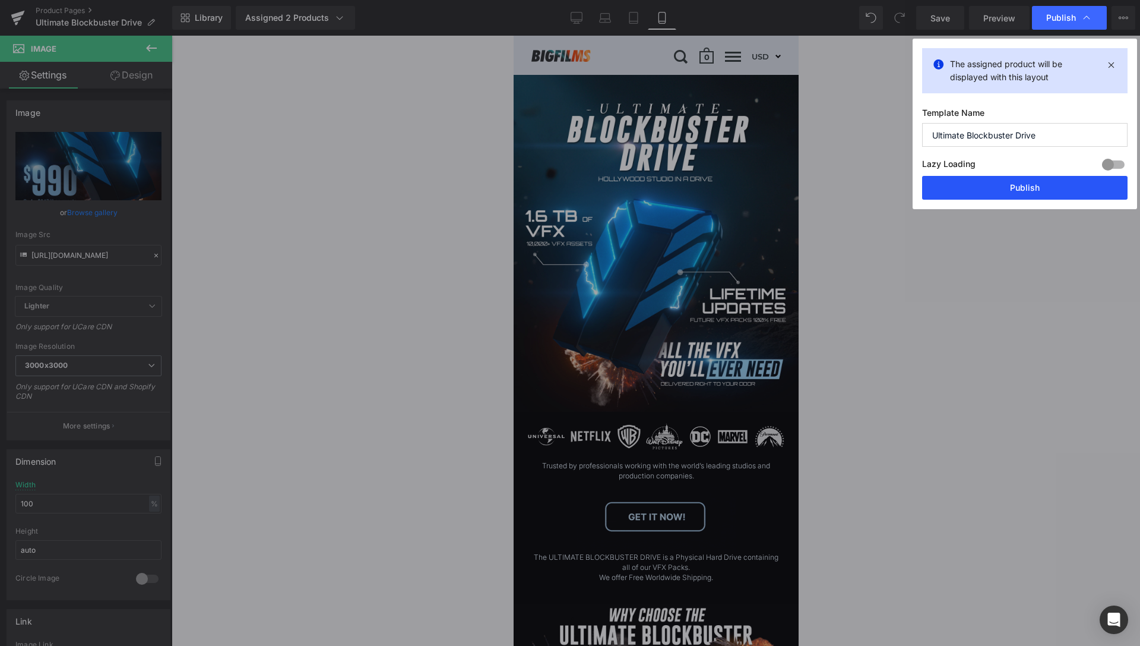
click at [1034, 186] on button "Publish" at bounding box center [1024, 188] width 205 height 24
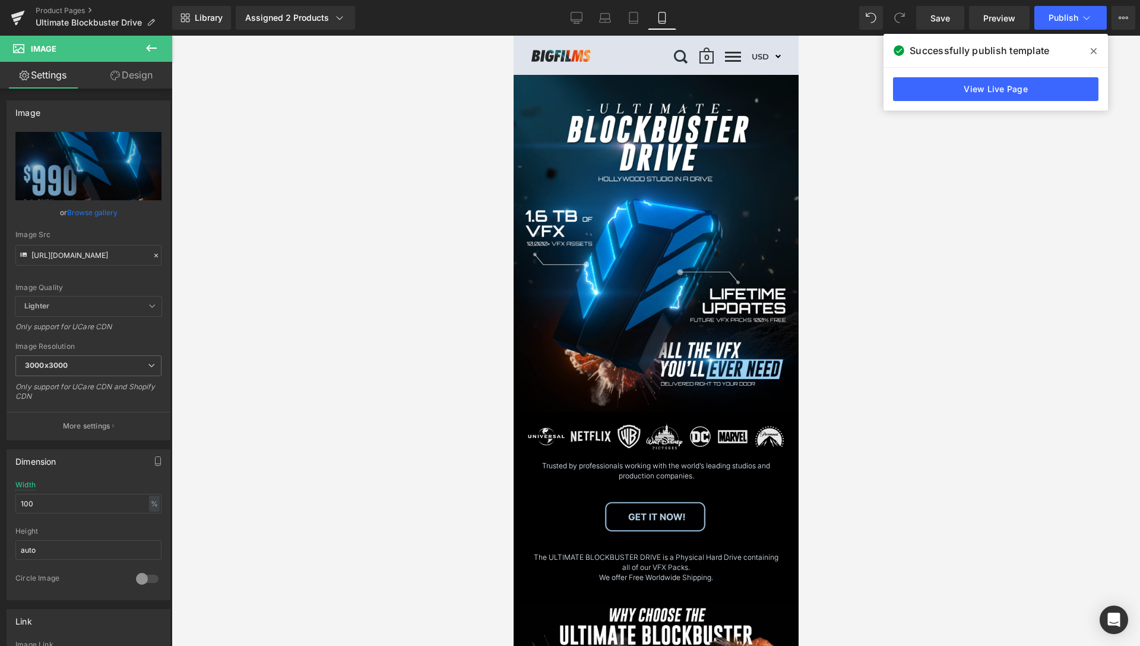
click at [1103, 48] on span at bounding box center [1093, 51] width 19 height 19
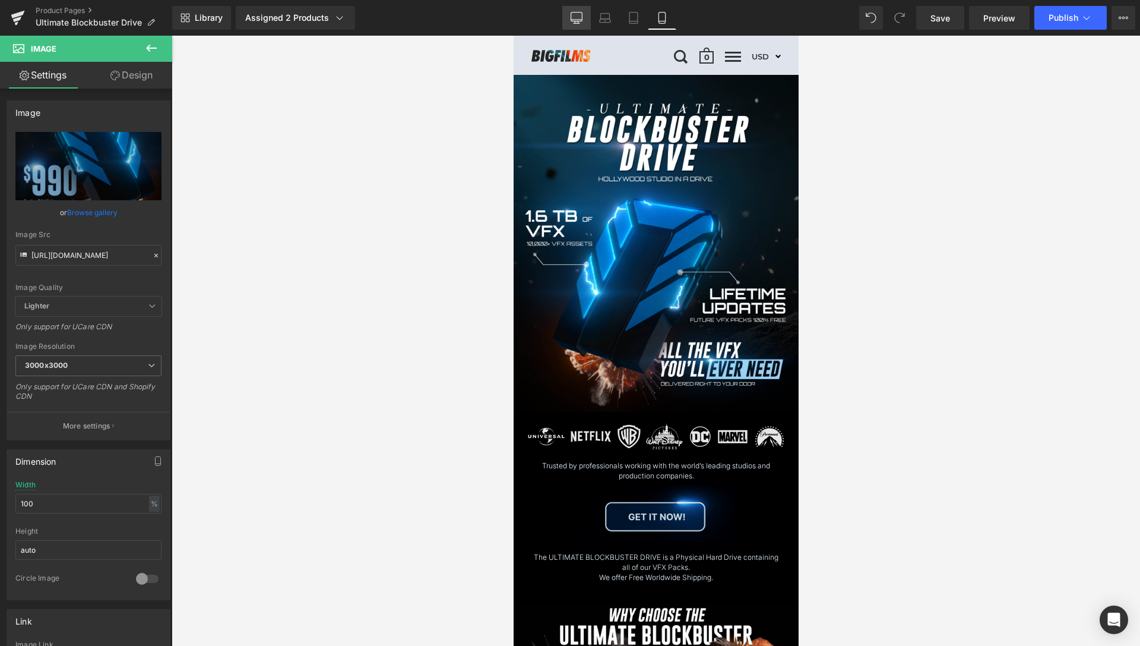
click at [576, 17] on icon at bounding box center [577, 18] width 12 height 12
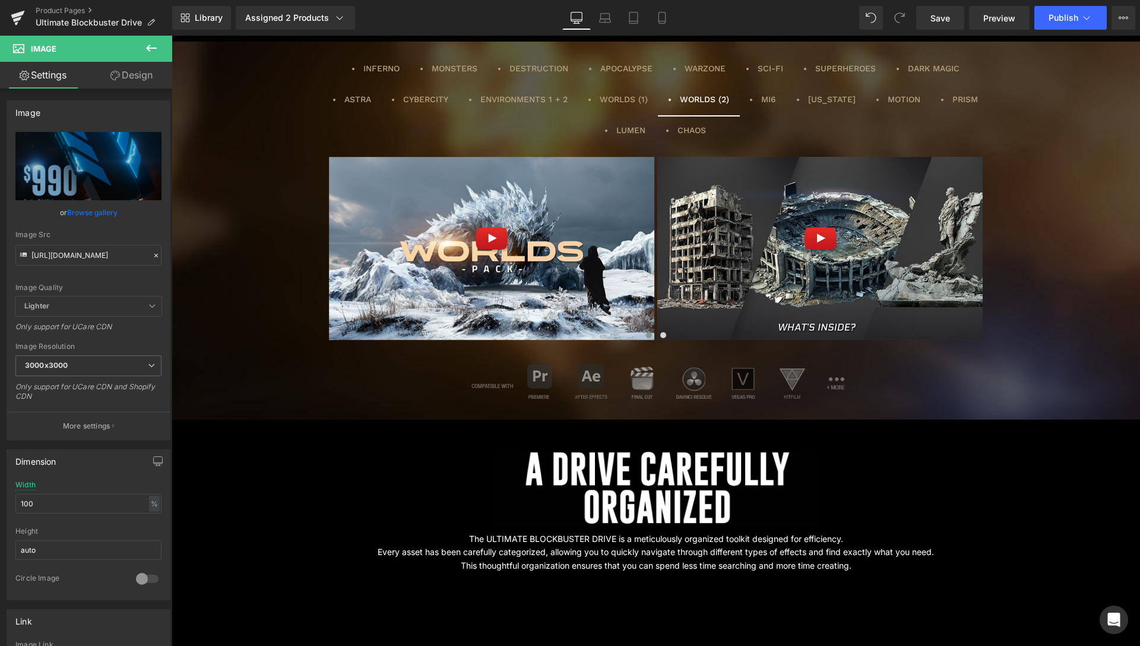
scroll to position [1967, 0]
